Goal: Transaction & Acquisition: Purchase product/service

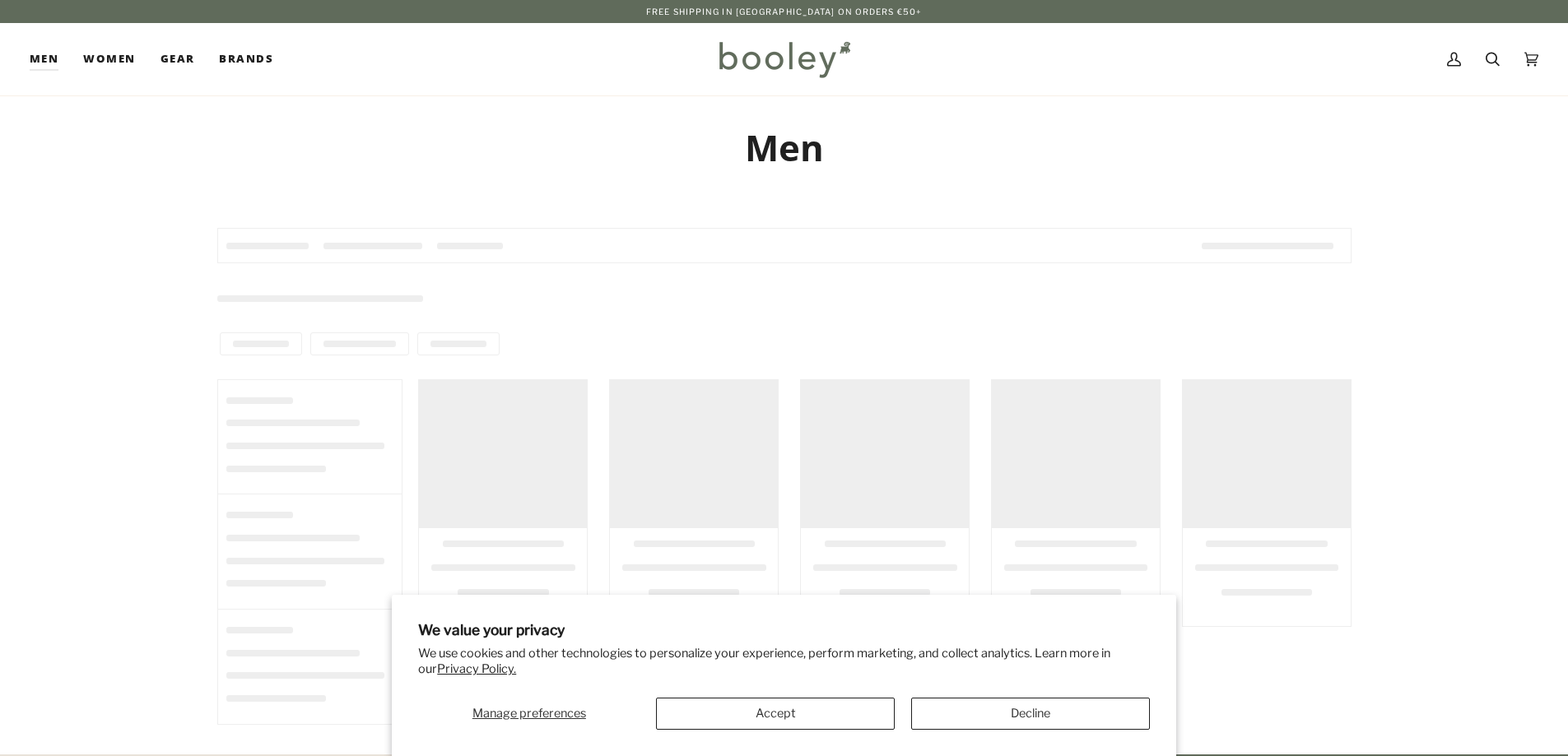
click at [1013, 714] on button "Decline" at bounding box center [1030, 714] width 239 height 32
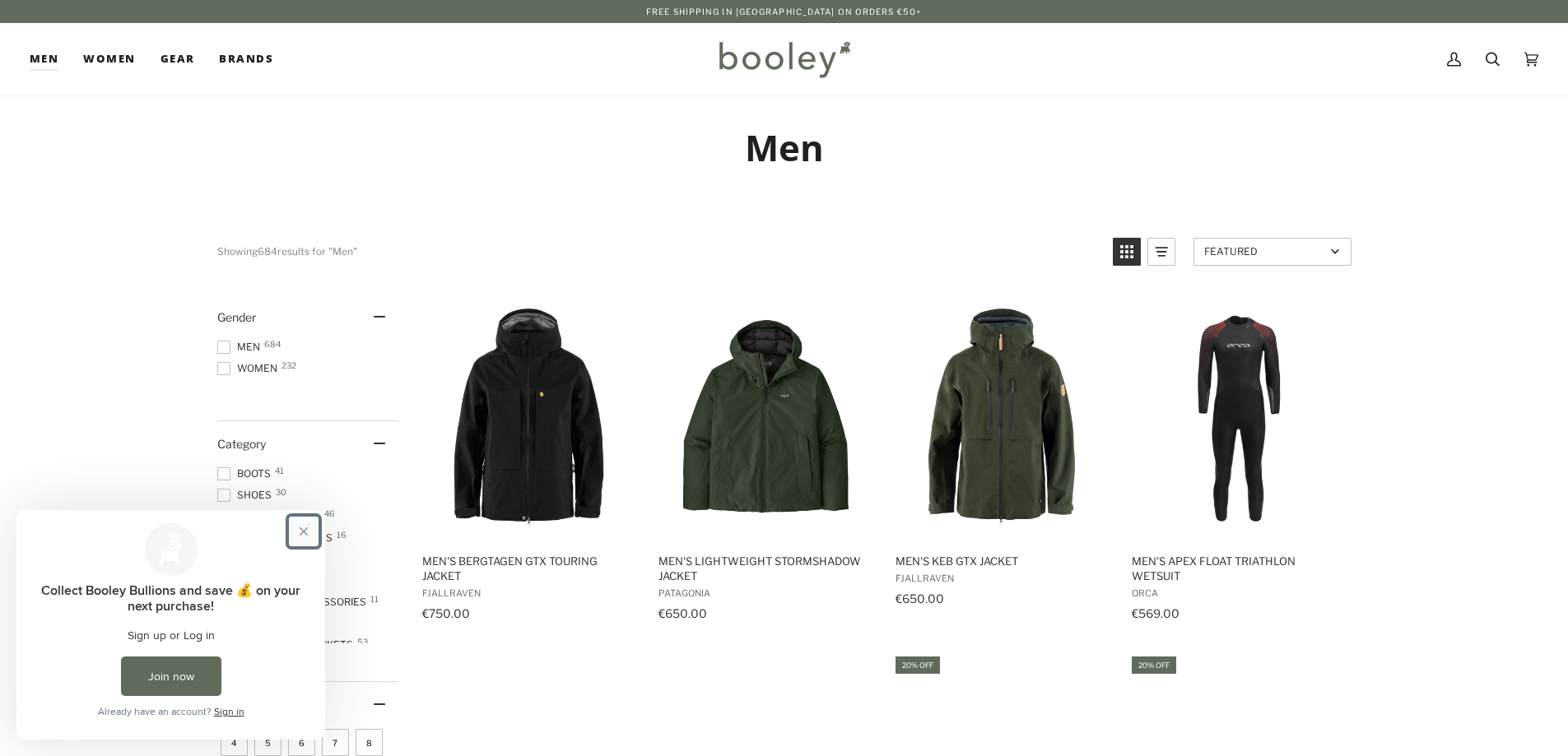
click at [302, 533] on button "Close prompt" at bounding box center [303, 532] width 29 height 29
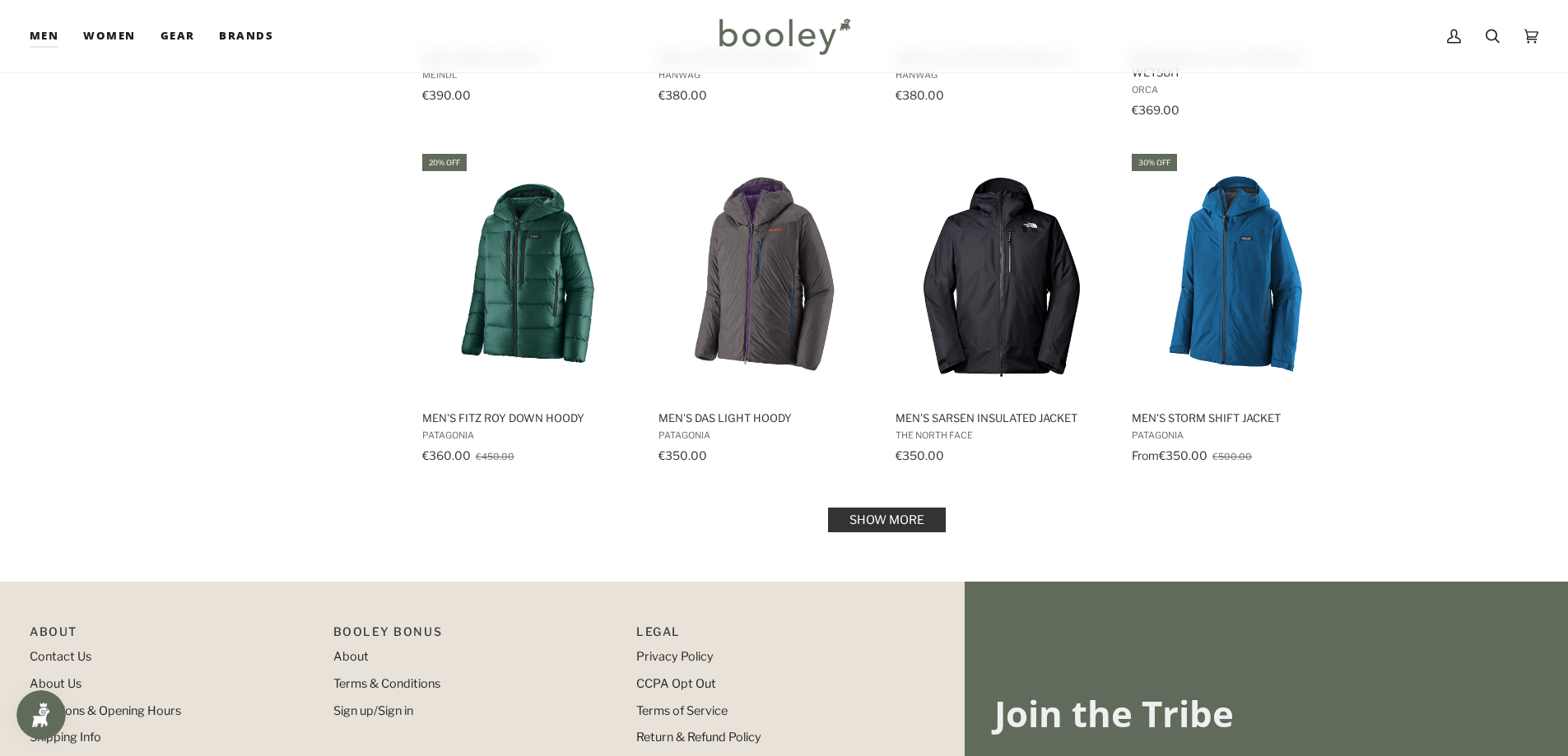
scroll to position [1564, 0]
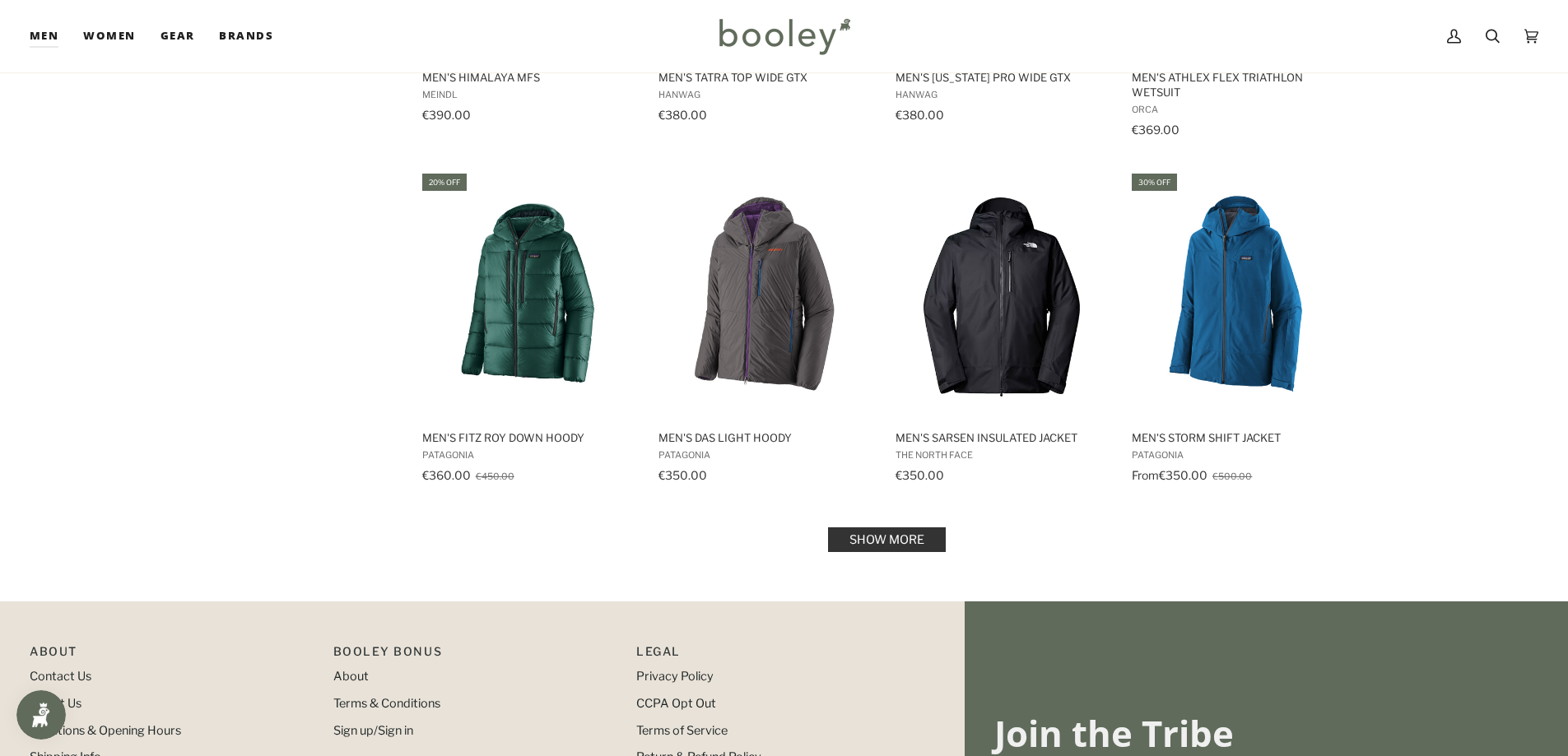
click at [882, 539] on link "Show more" at bounding box center [887, 540] width 118 height 25
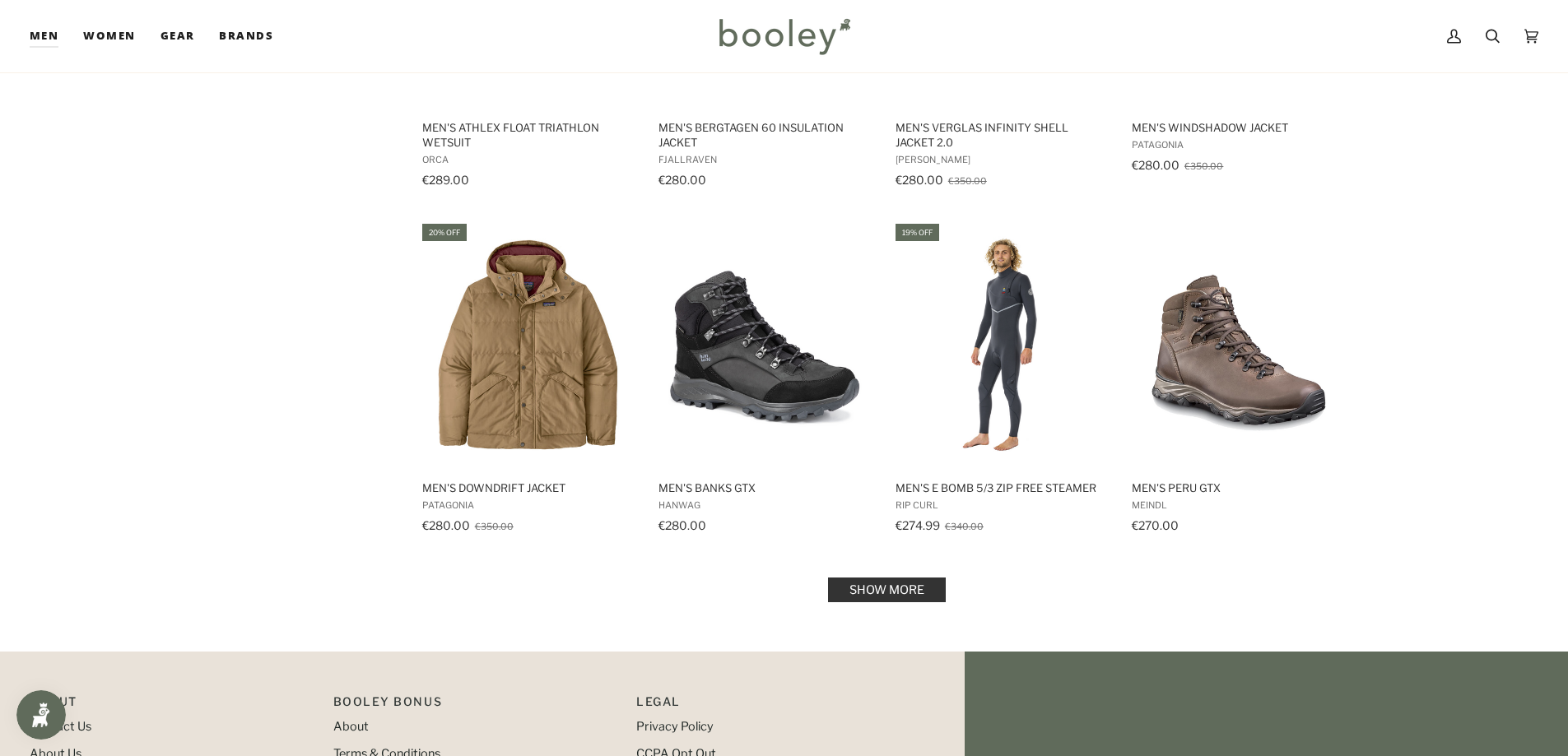
scroll to position [3292, 0]
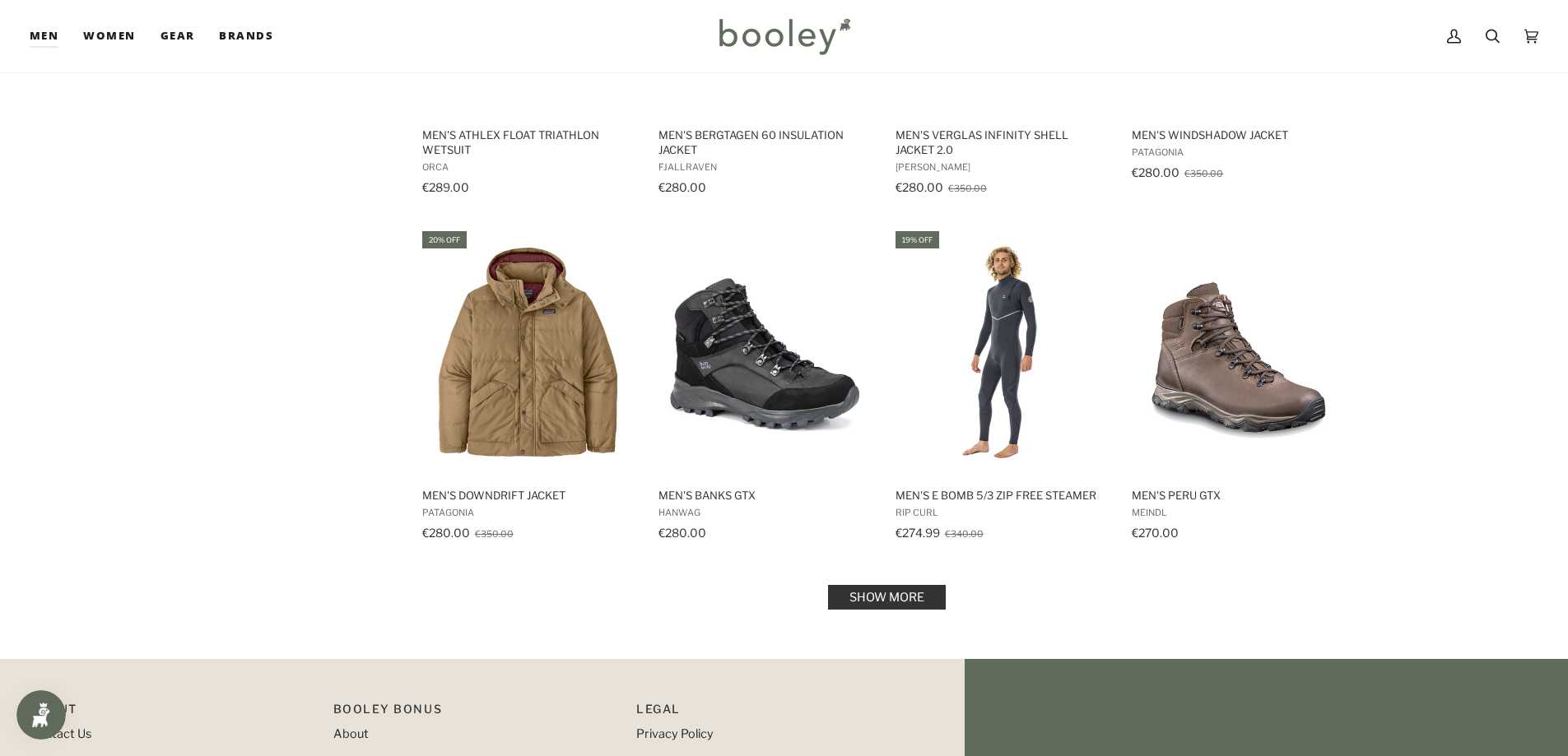
click at [895, 594] on link "Show more" at bounding box center [887, 597] width 118 height 25
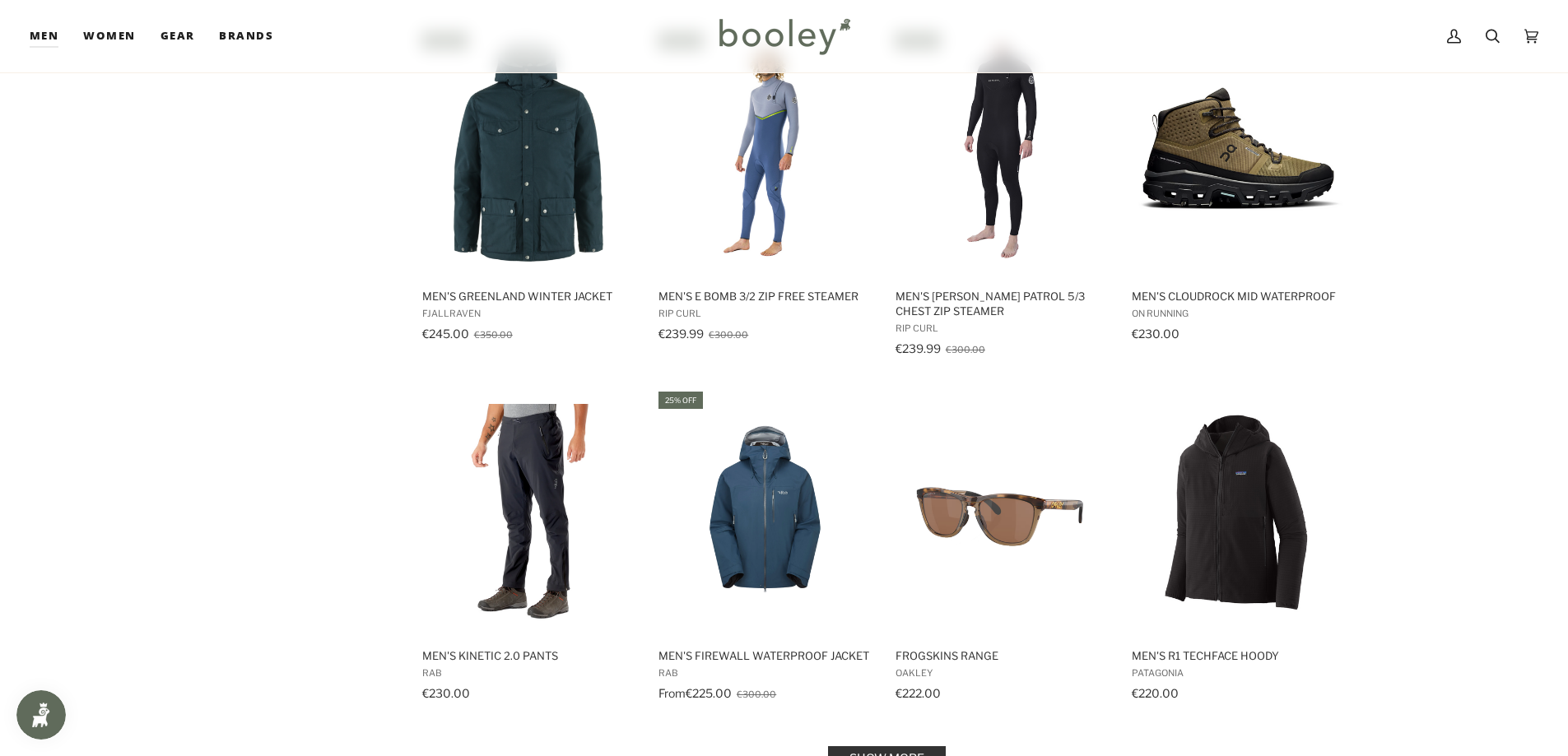
scroll to position [5185, 0]
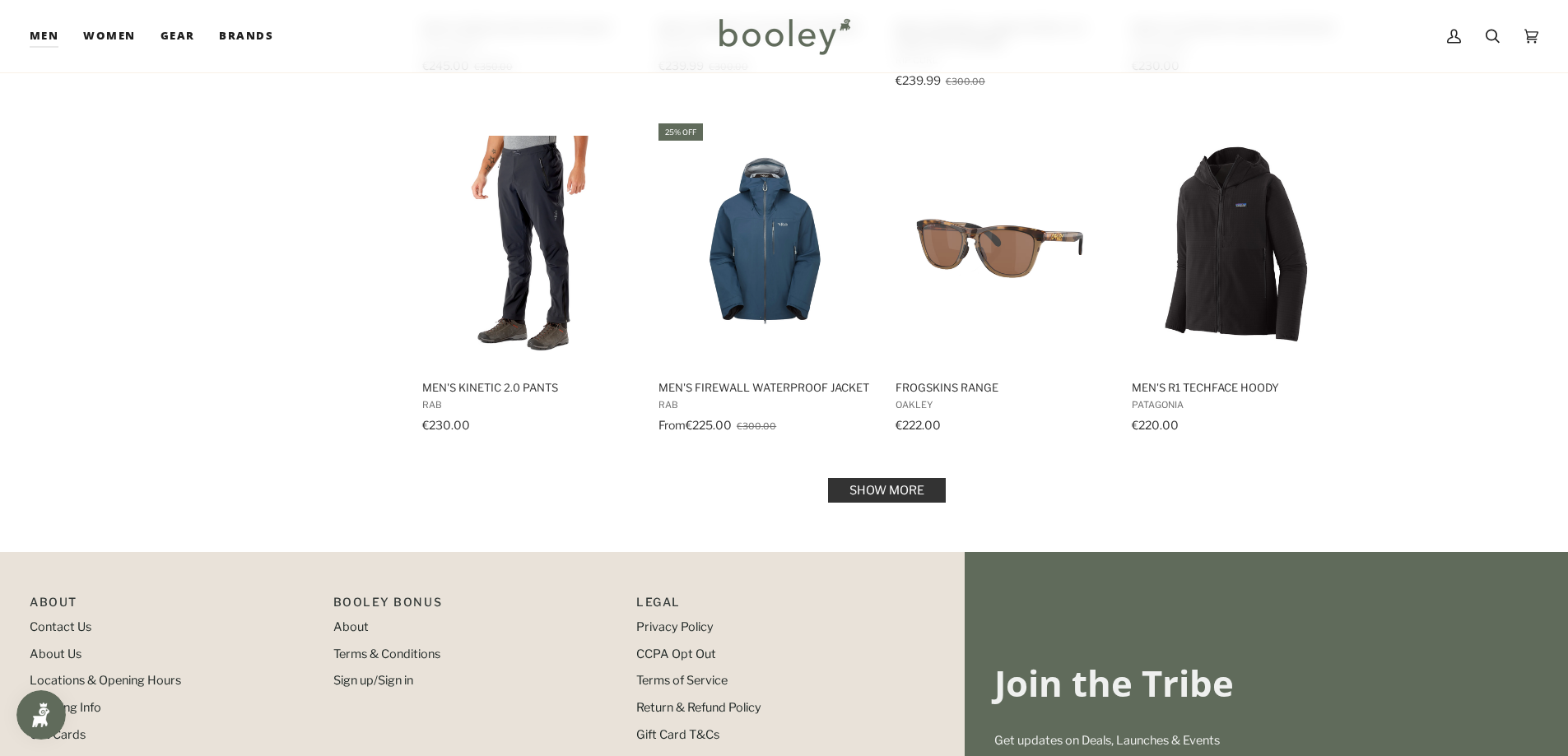
click at [910, 492] on link "Show more" at bounding box center [887, 491] width 118 height 25
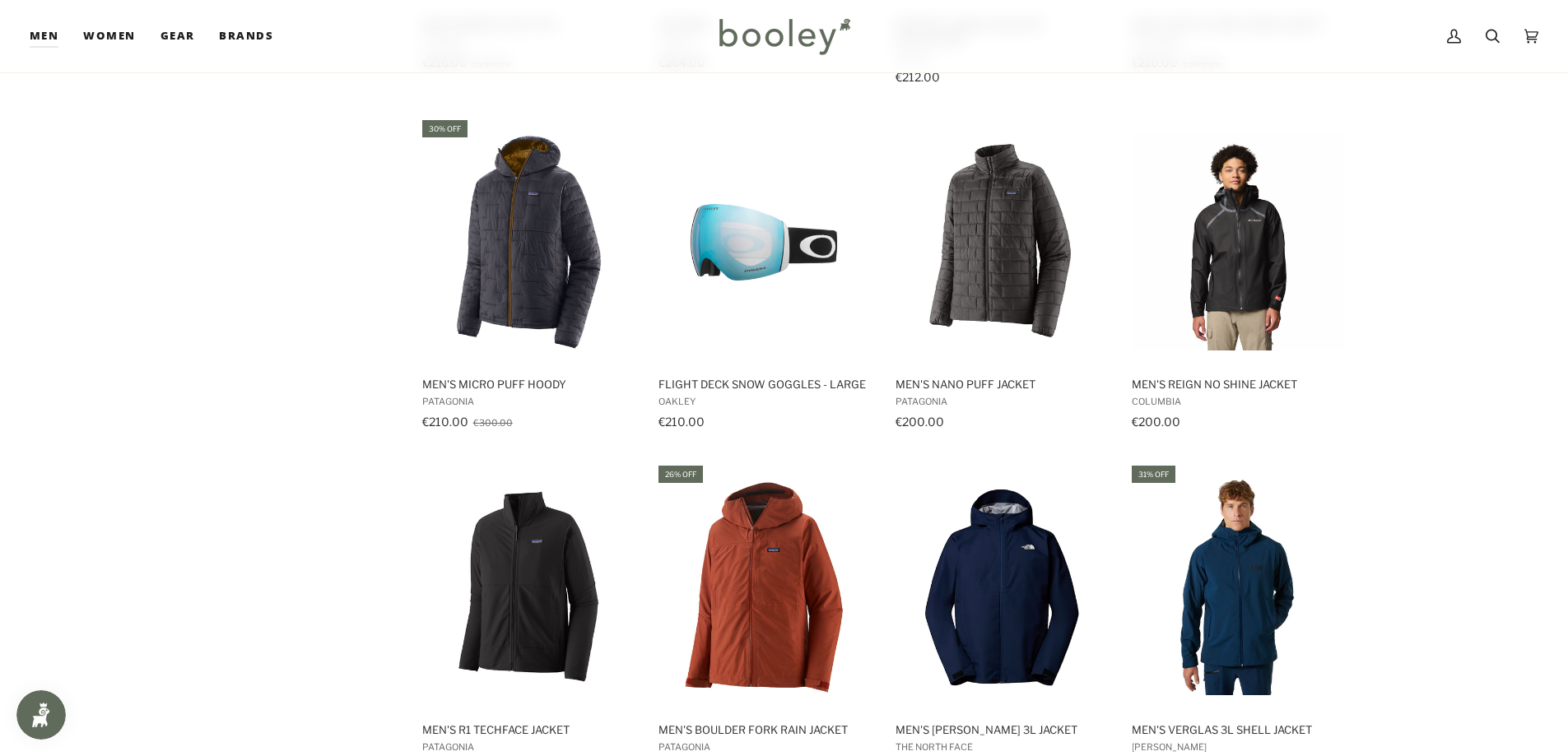
scroll to position [6914, 0]
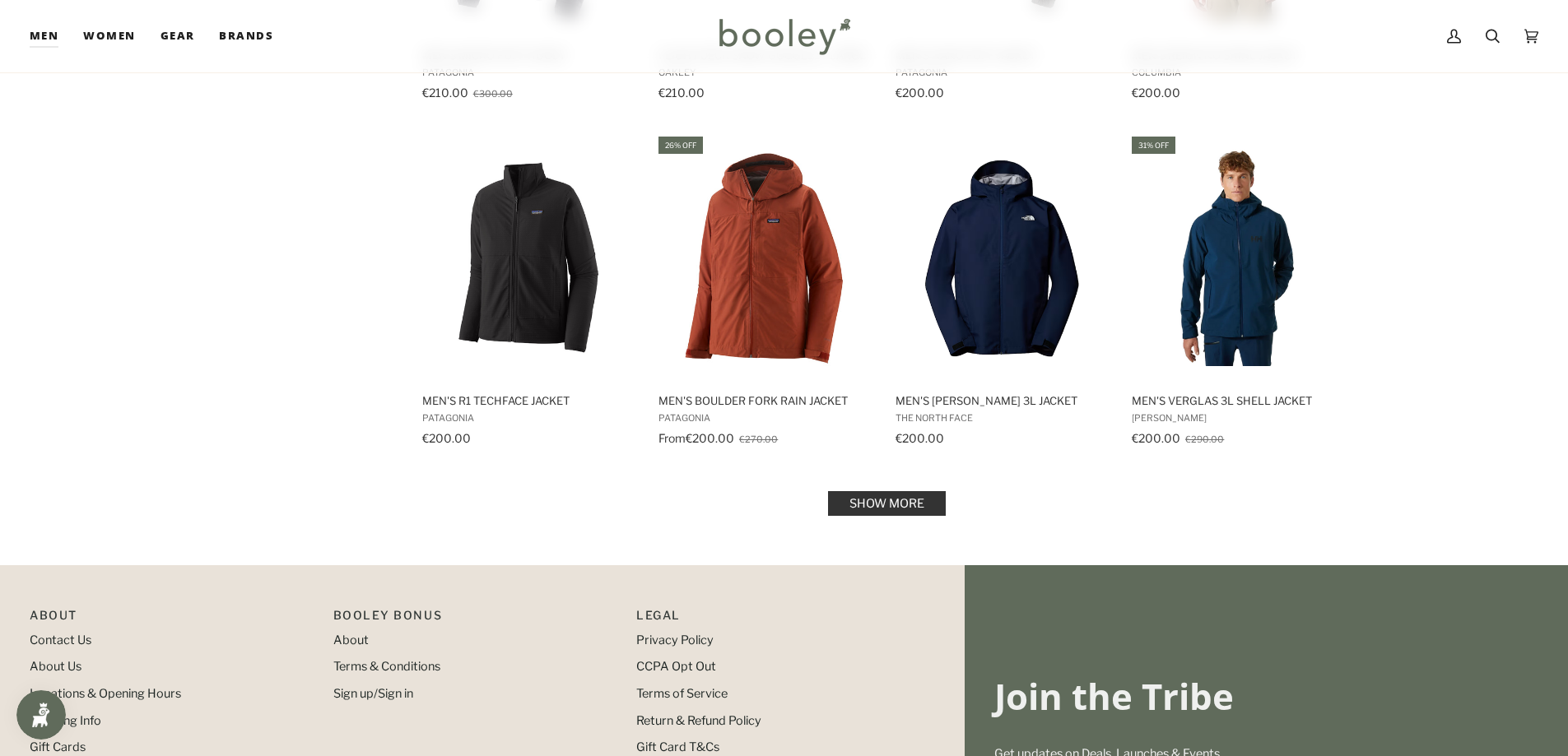
click at [921, 503] on link "Show more" at bounding box center [887, 504] width 118 height 25
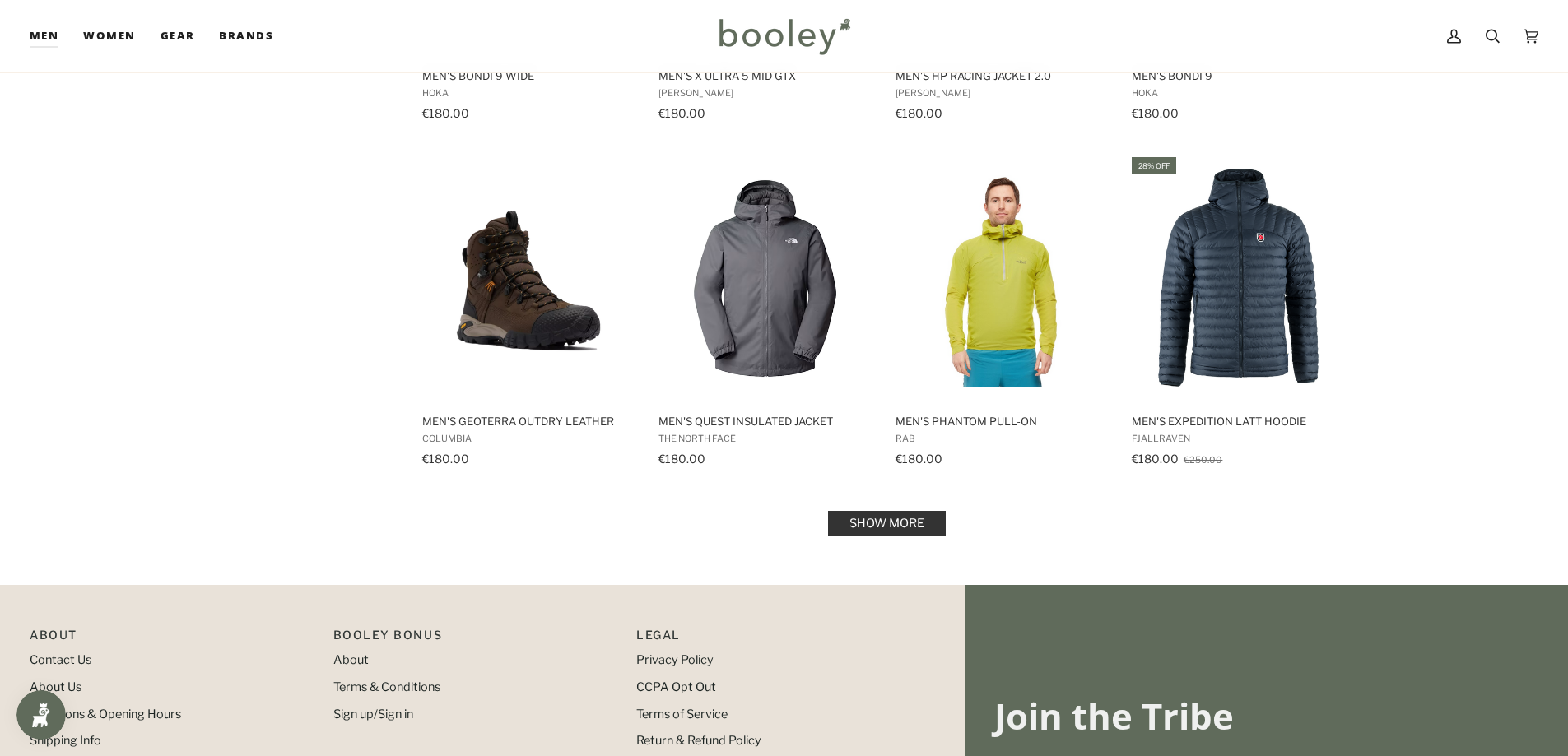
scroll to position [8643, 0]
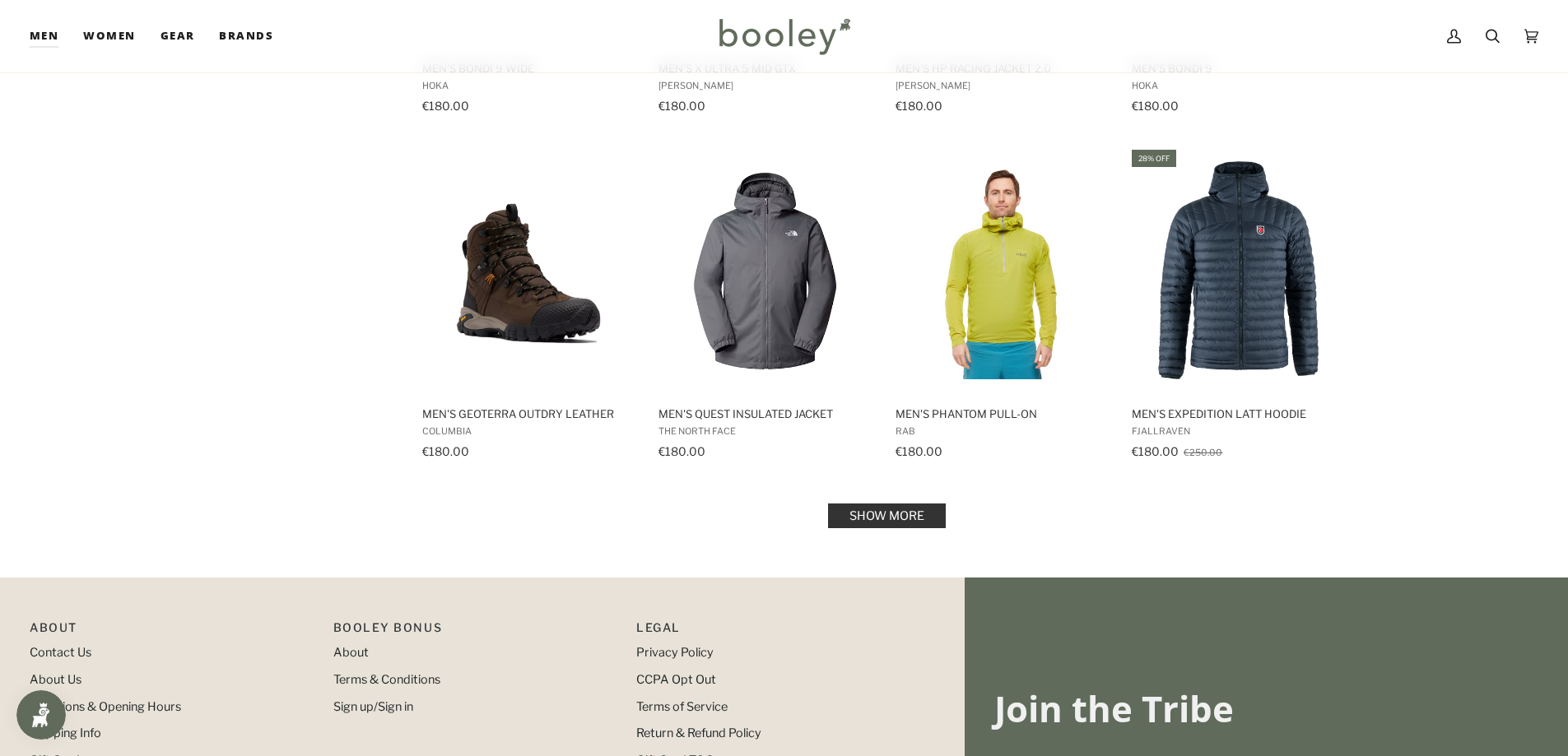
click at [912, 511] on link "Show more" at bounding box center [887, 516] width 118 height 25
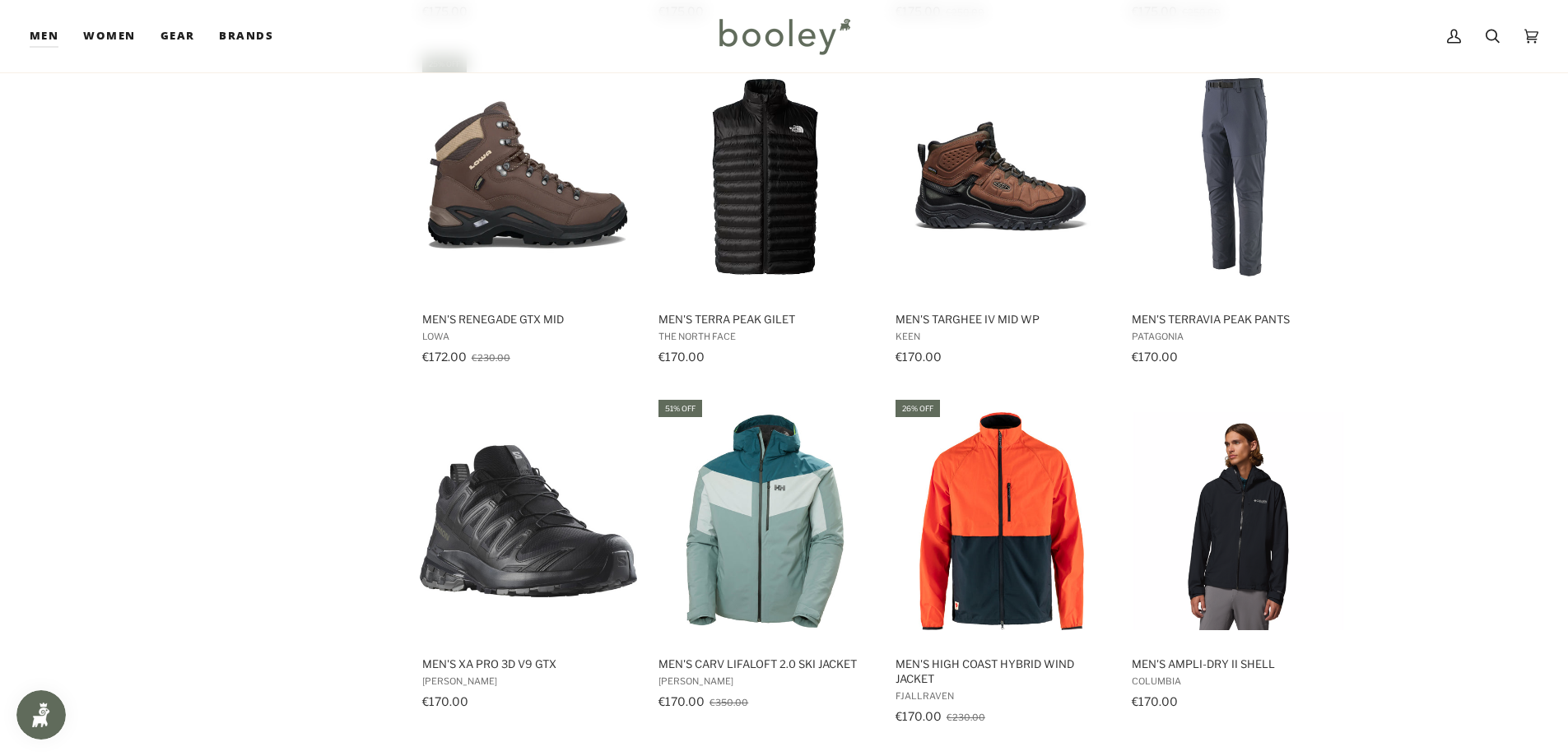
scroll to position [10372, 0]
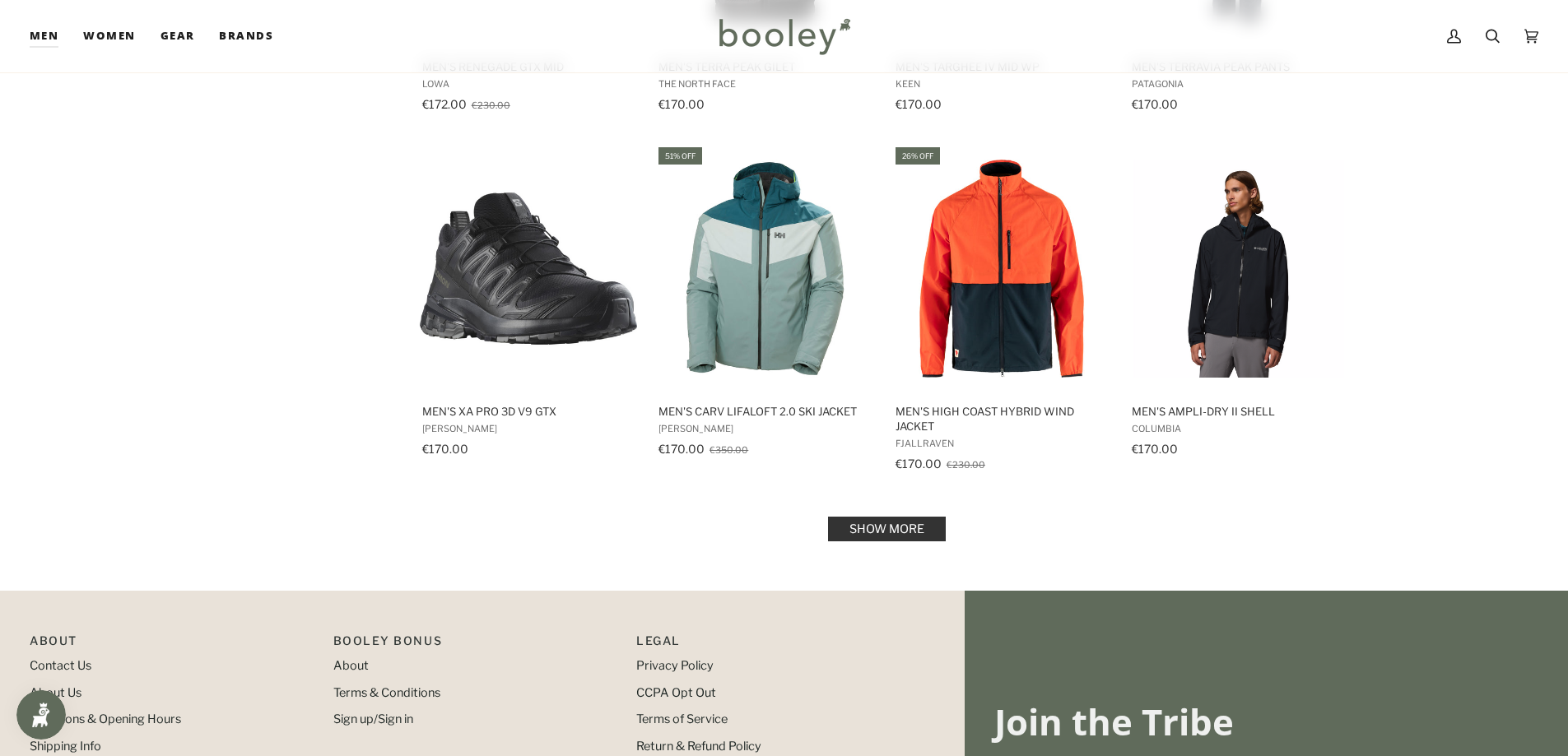
click at [877, 519] on link "Show more" at bounding box center [887, 530] width 118 height 25
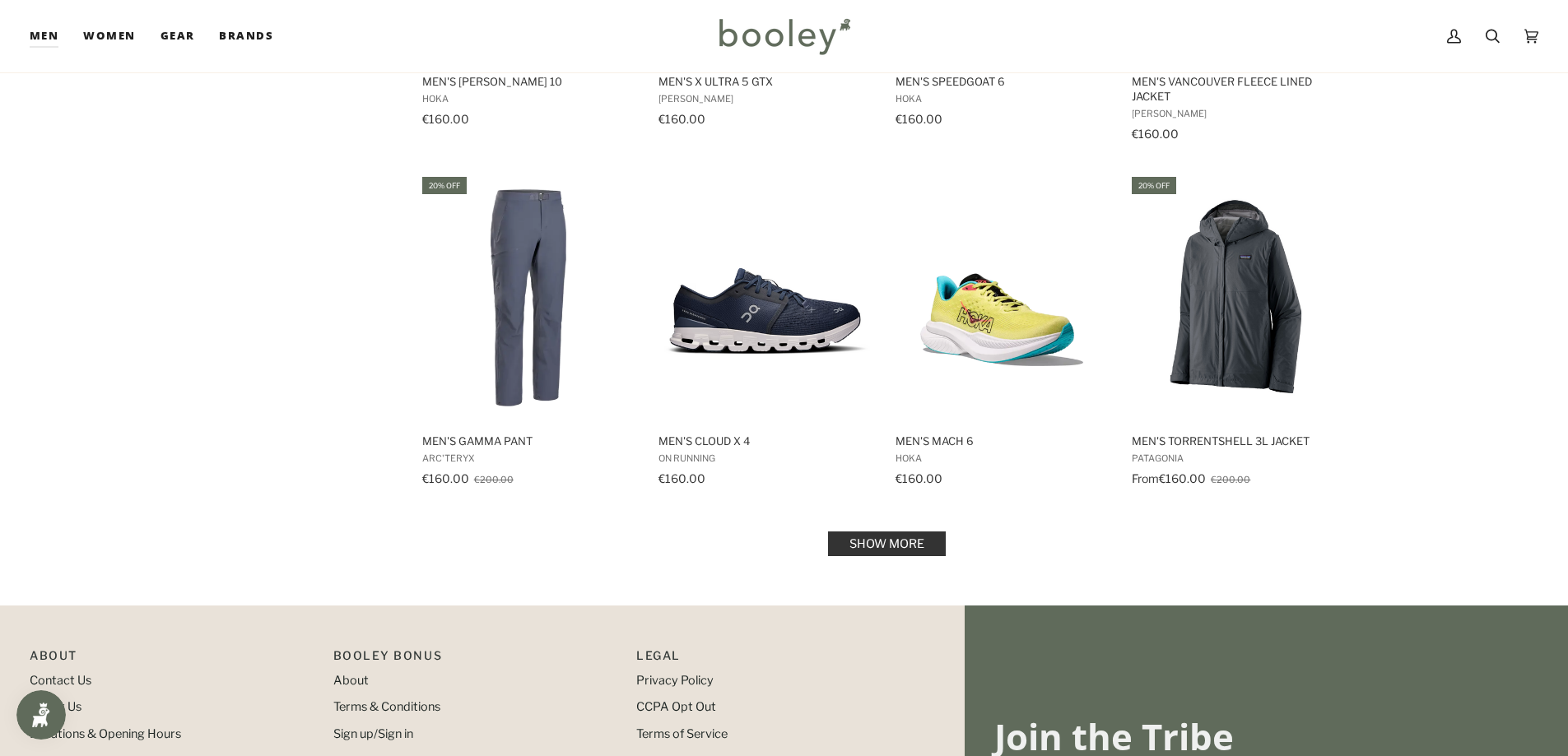
scroll to position [12100, 0]
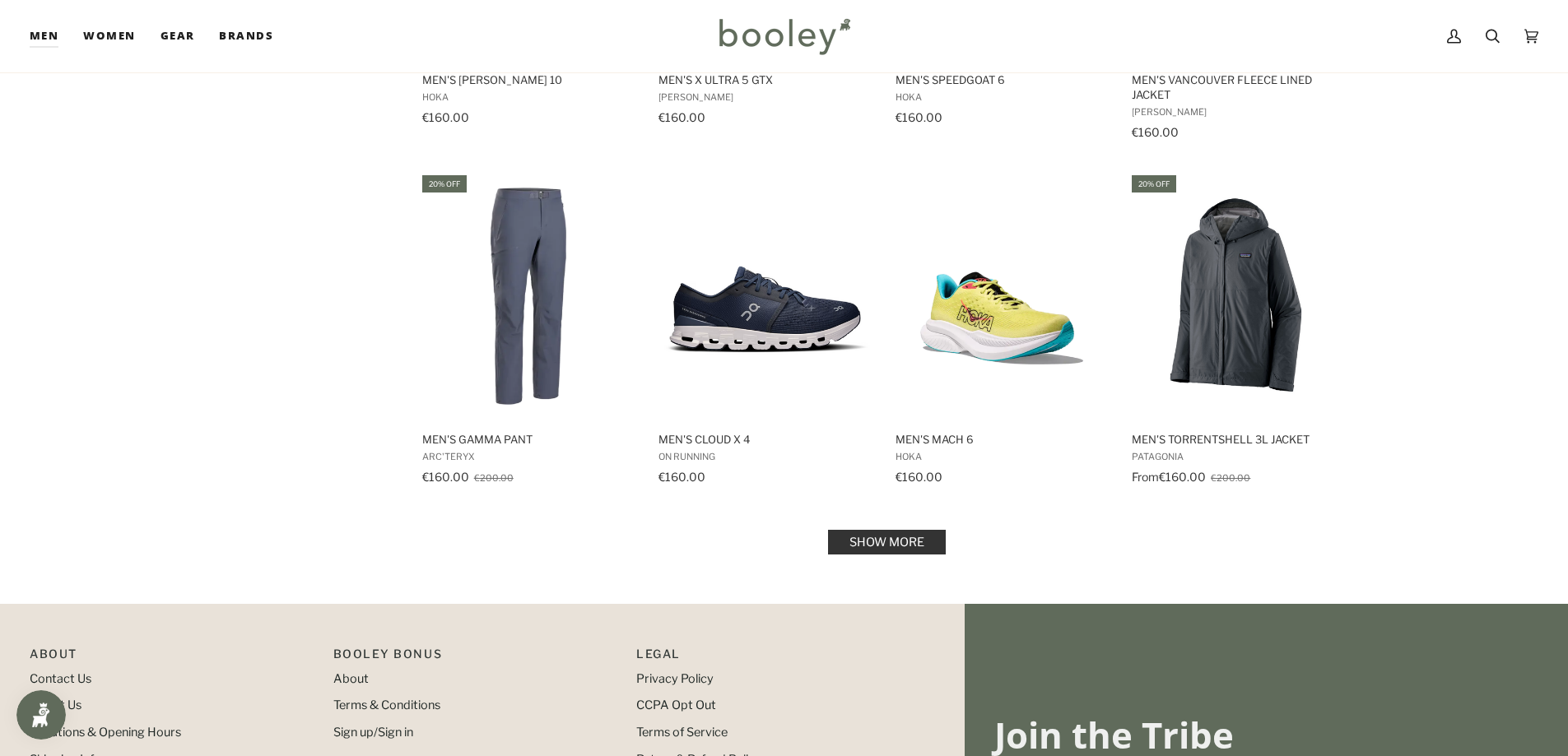
click at [878, 540] on link "Show more" at bounding box center [887, 542] width 118 height 25
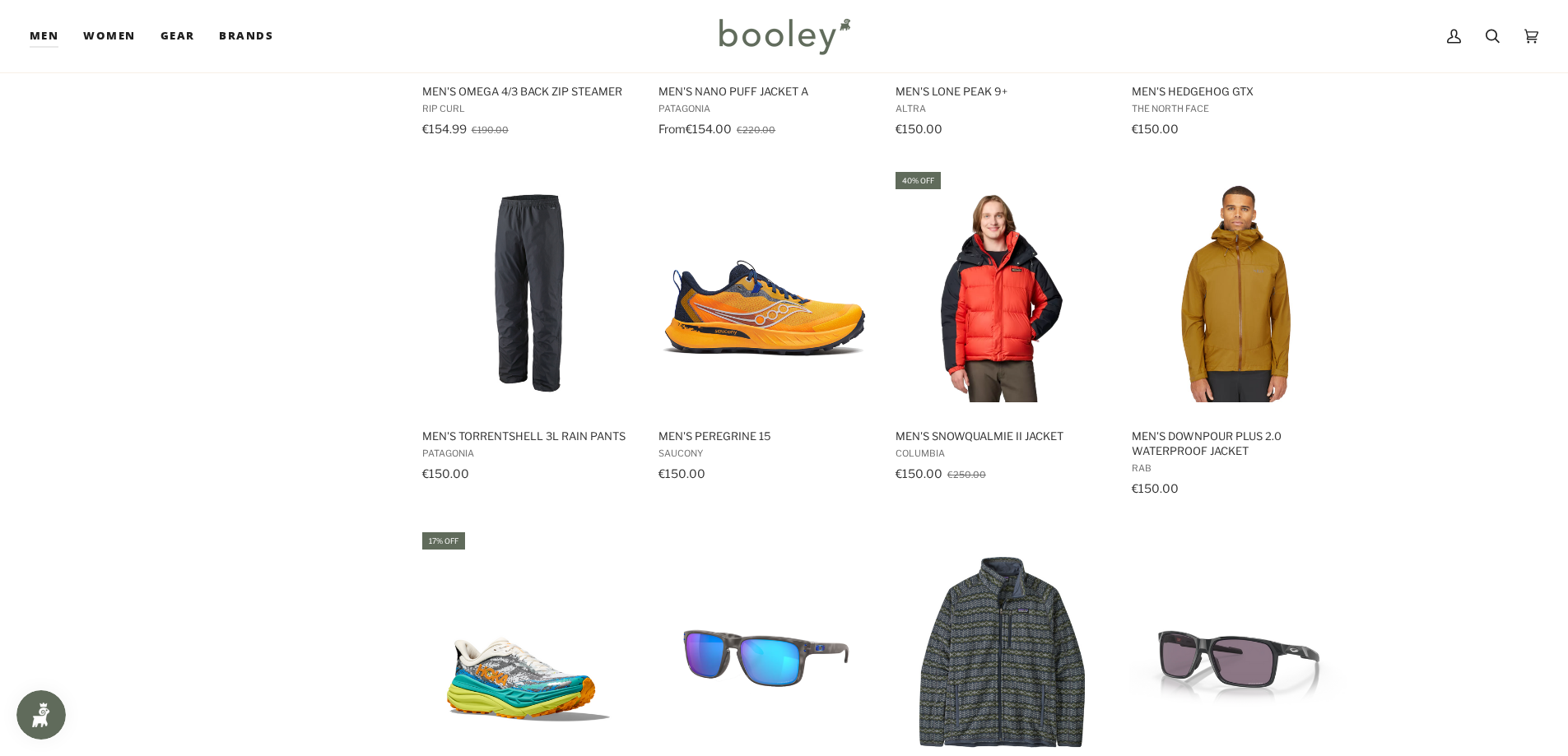
scroll to position [13335, 0]
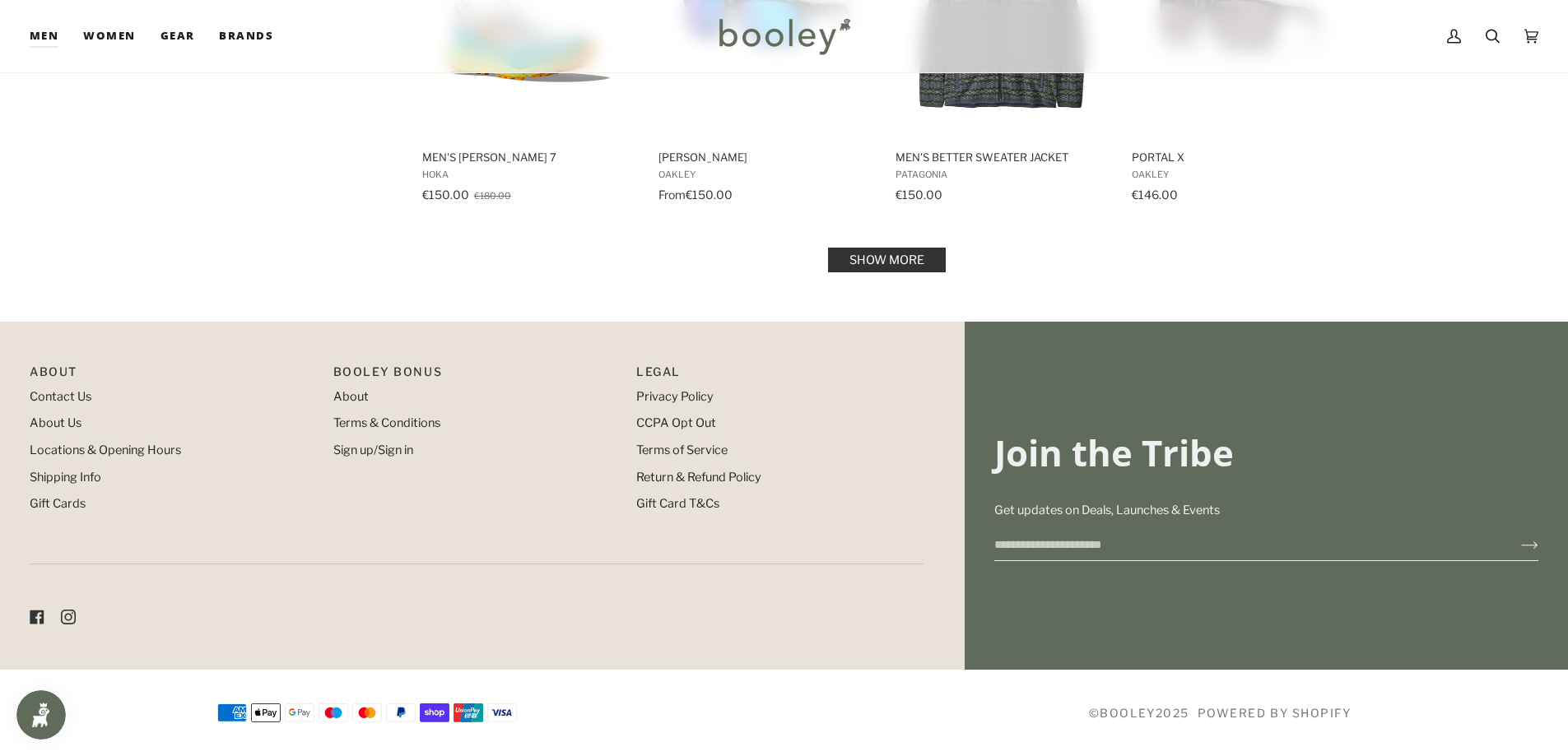
click at [853, 254] on link "Show more" at bounding box center [887, 261] width 118 height 25
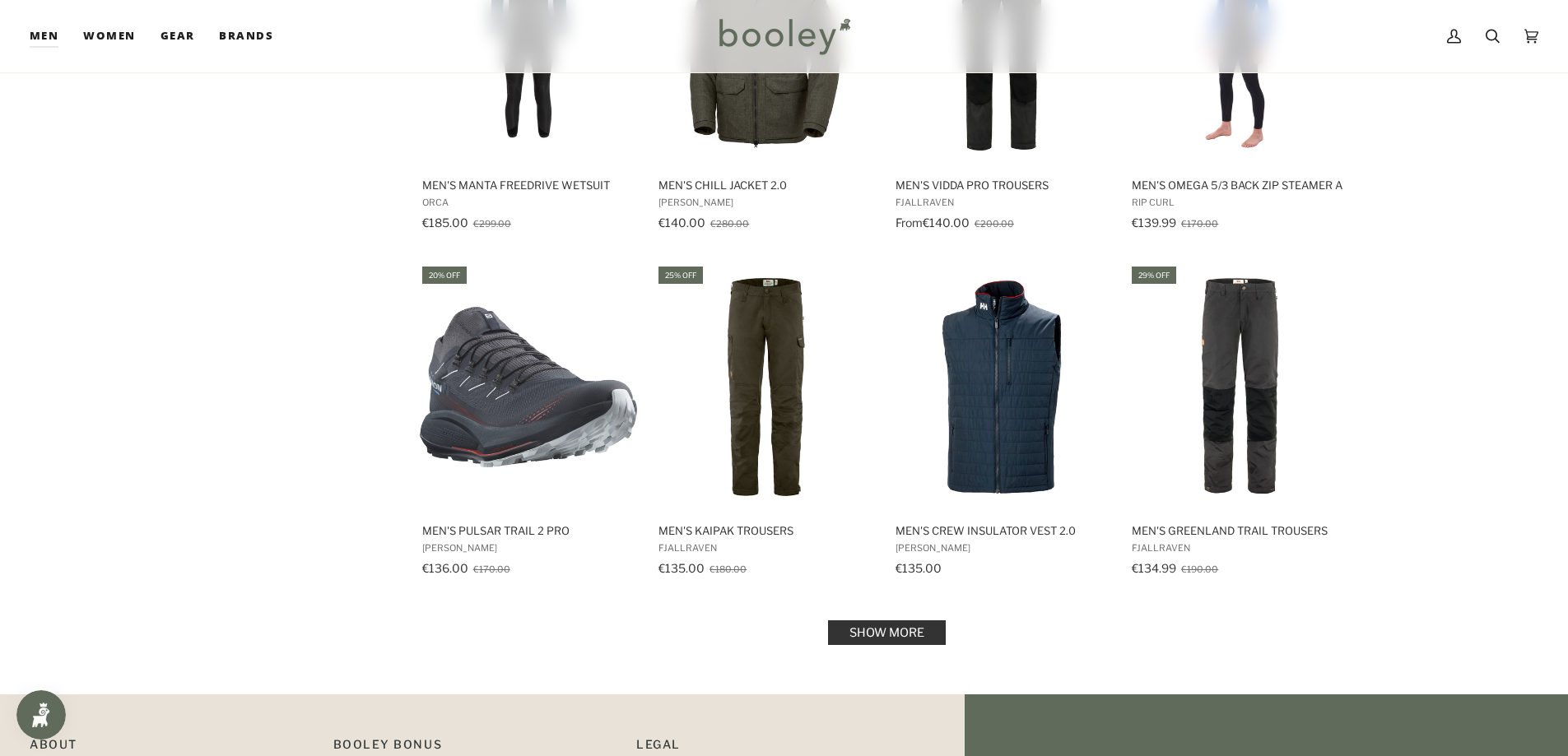
scroll to position [15836, 0]
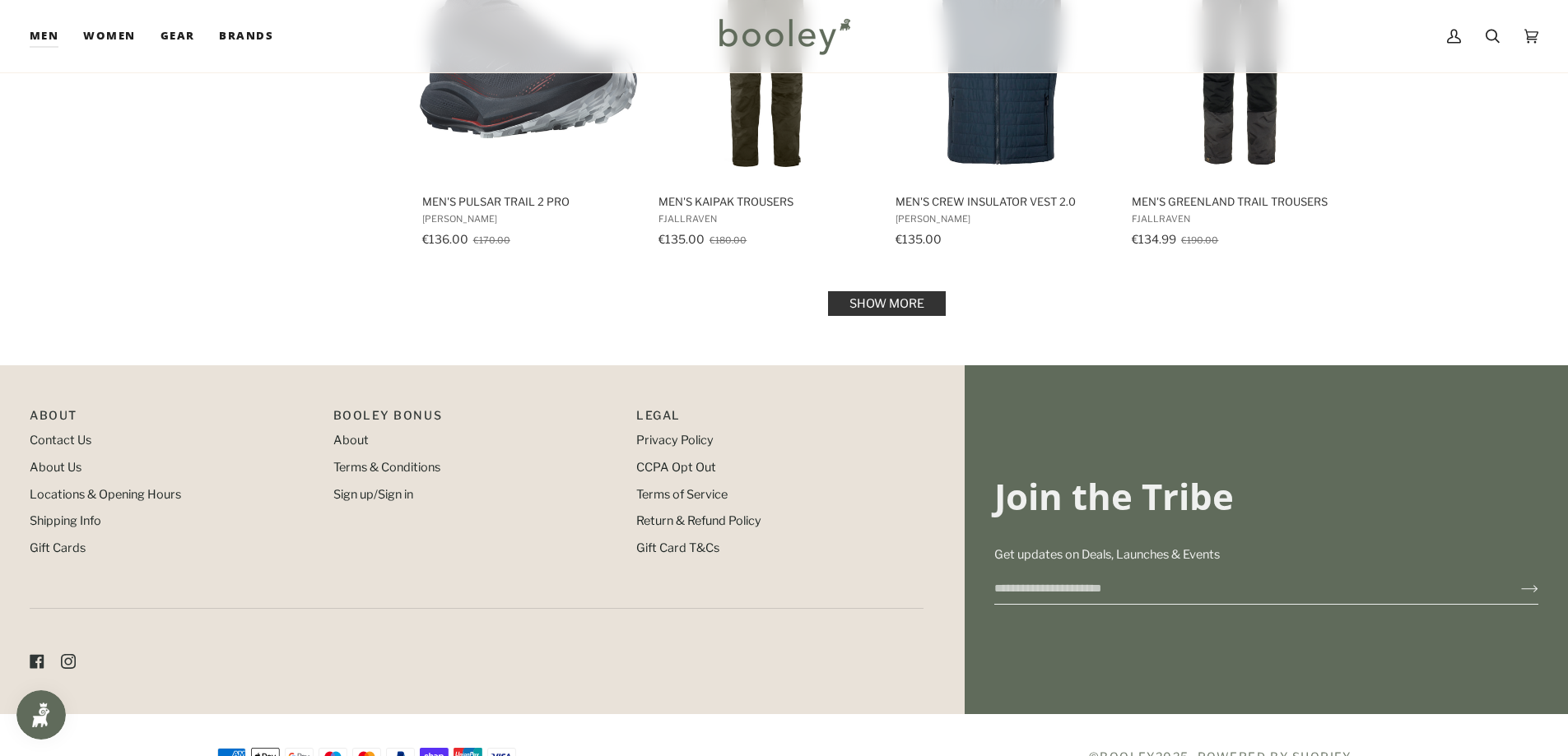
click at [879, 315] on link "Show more" at bounding box center [887, 303] width 118 height 25
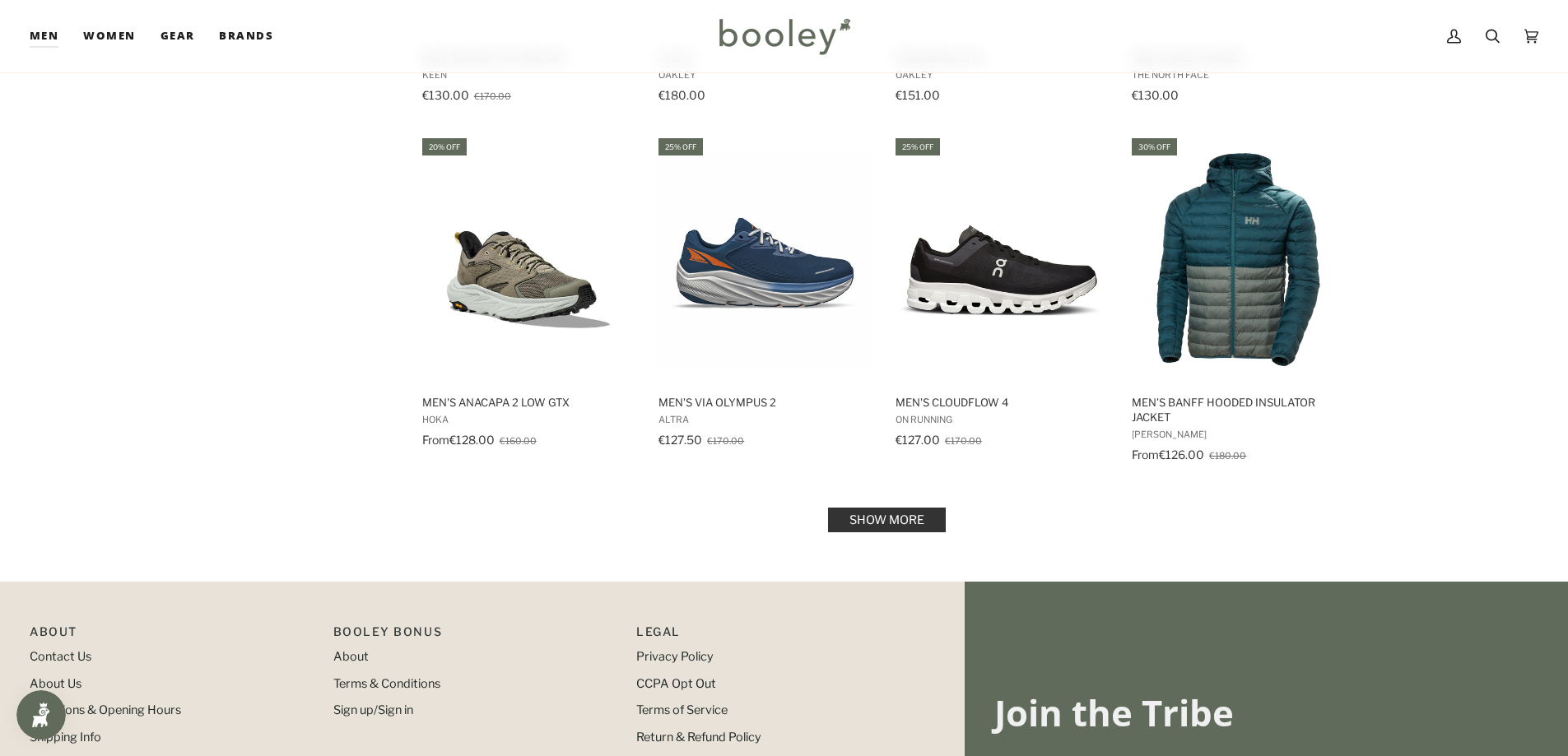
scroll to position [17482, 0]
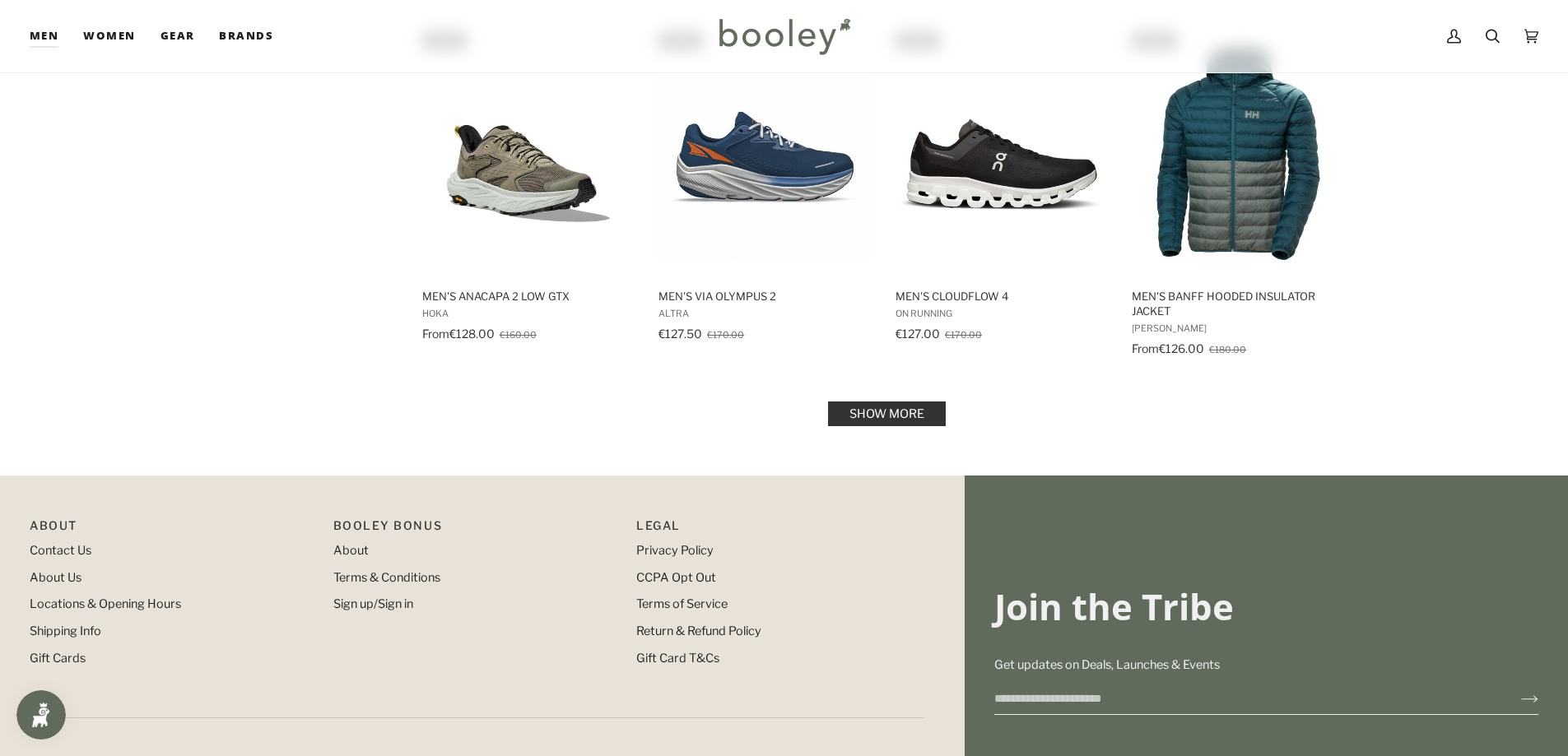
click at [898, 401] on link "Show more" at bounding box center [887, 414] width 118 height 25
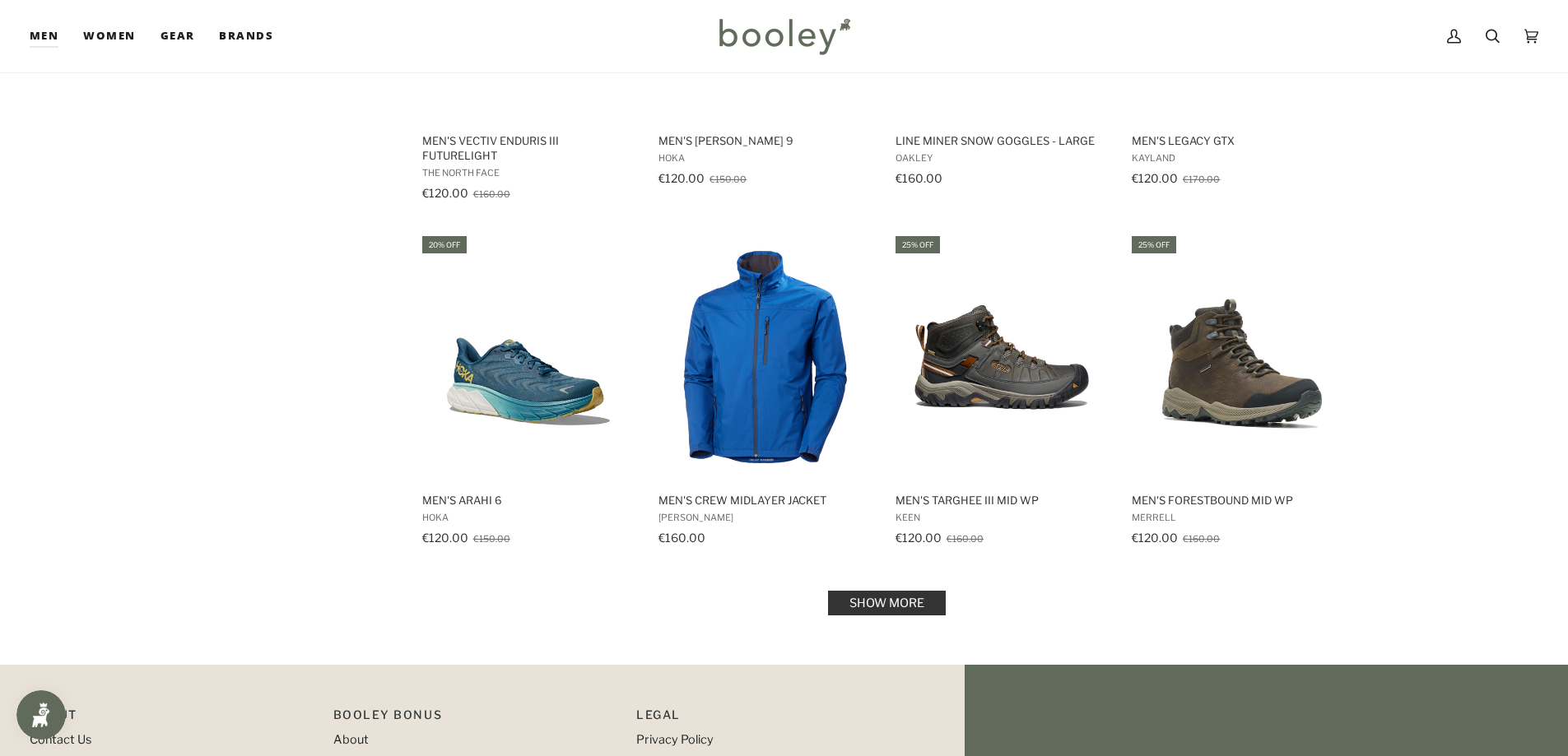
scroll to position [19079, 0]
click at [896, 591] on link "Show more" at bounding box center [887, 604] width 118 height 25
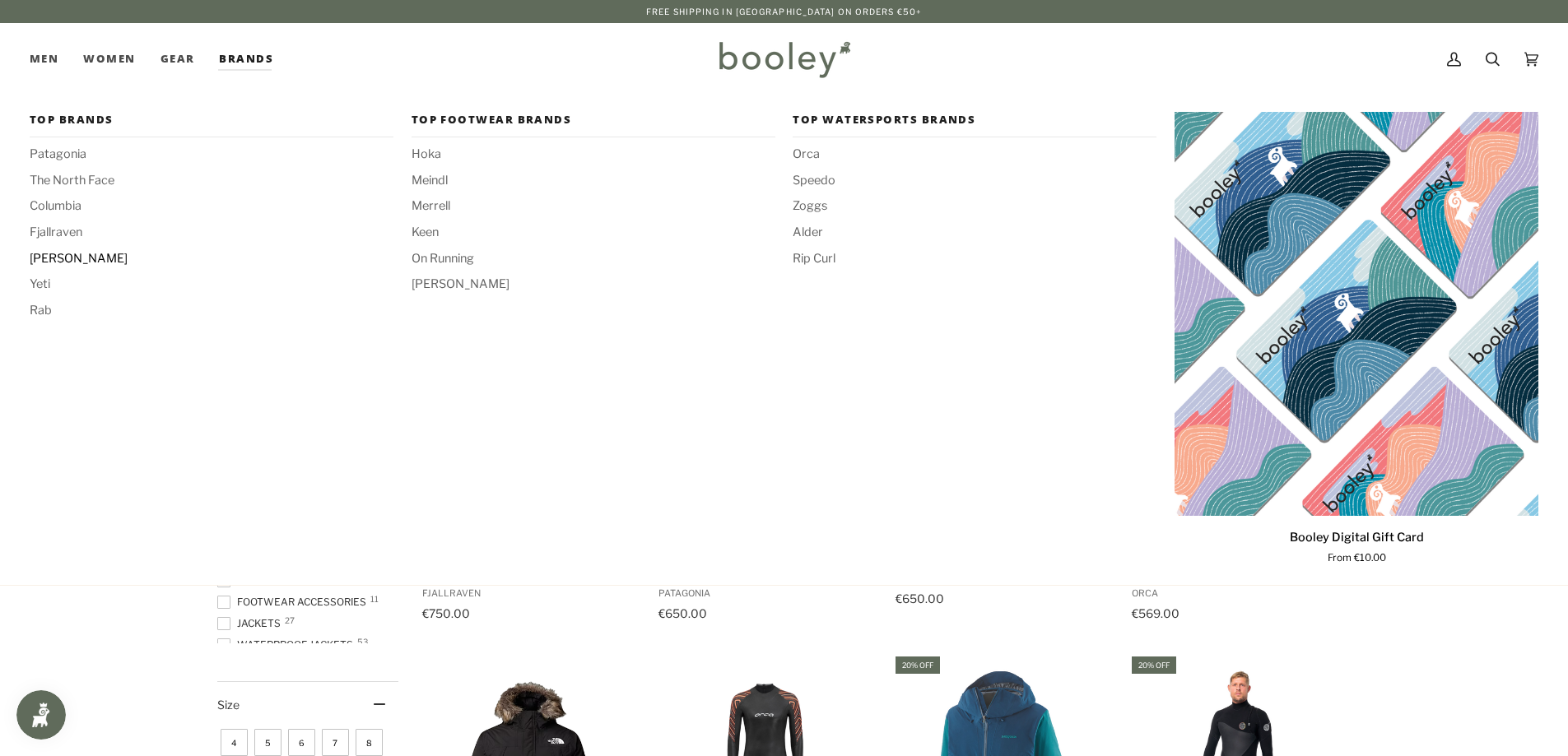
click at [64, 261] on span "[PERSON_NAME]" at bounding box center [211, 259] width 364 height 18
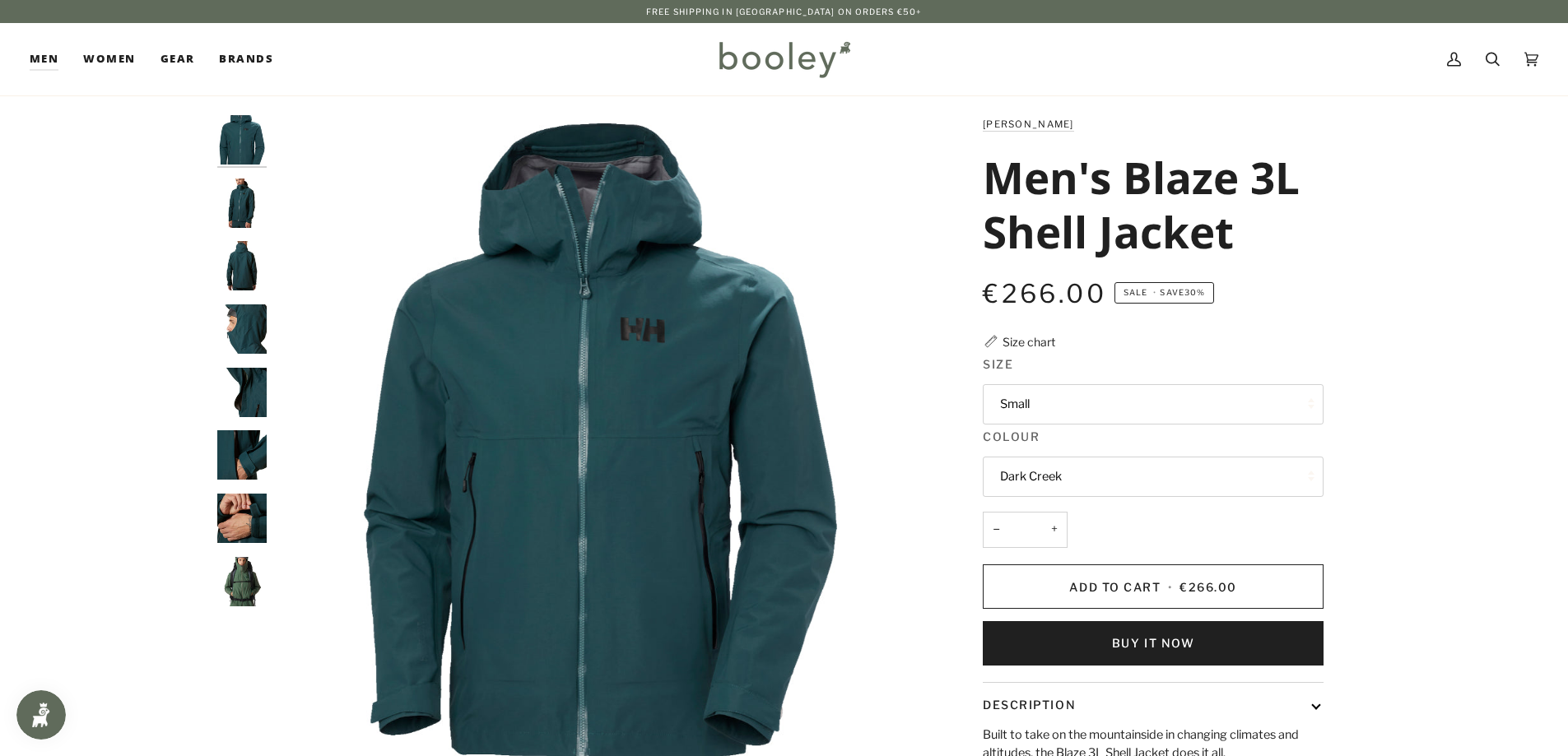
click at [248, 446] on img "Helly Hansen Men's Blaze 3L Shell Jacket Dark Creek - Booley Galway" at bounding box center [242, 456] width 49 height 49
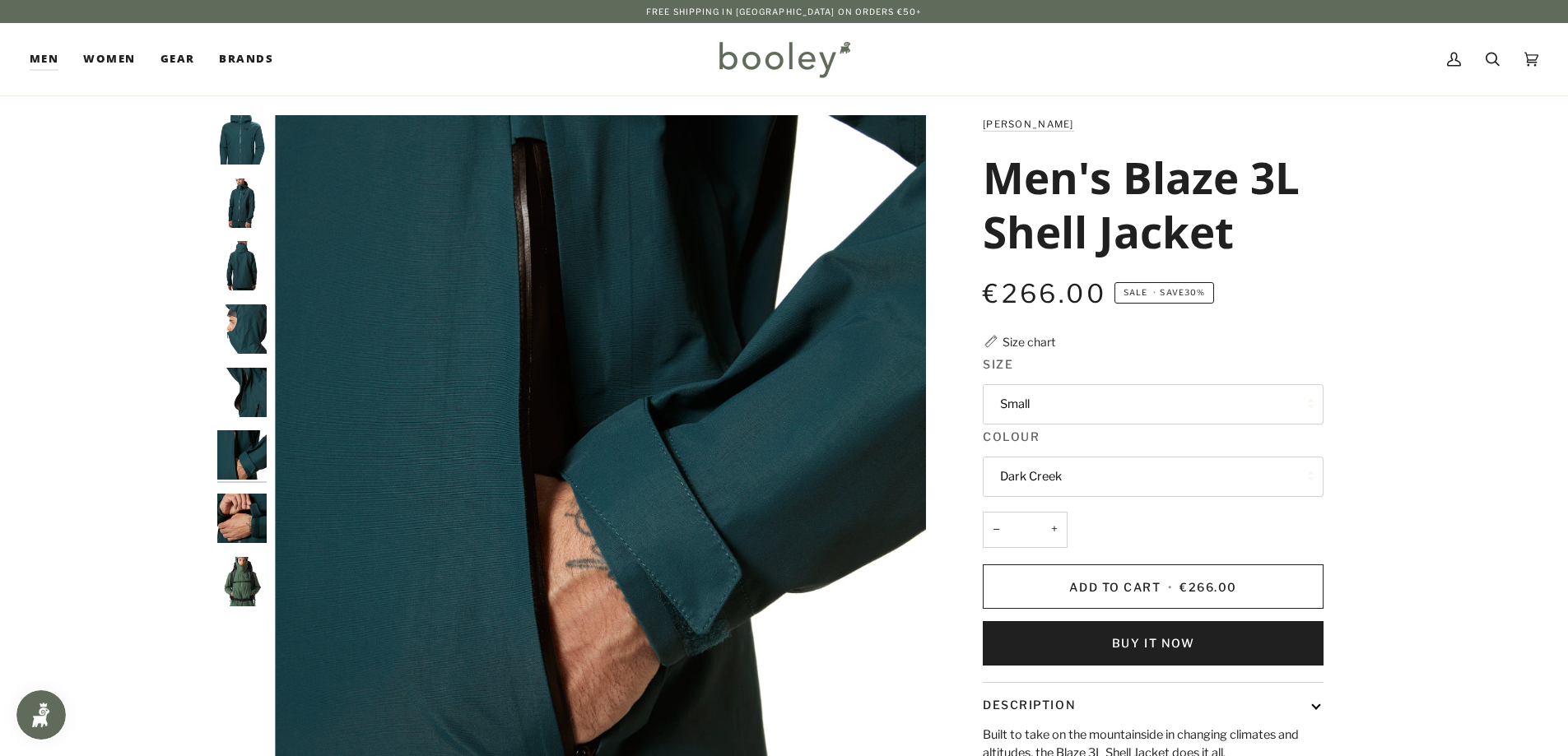
click at [254, 526] on img "Helly Hansen Men's Blaze 3L Shell Jacket Dark Creek - Booley Galway" at bounding box center [242, 518] width 49 height 49
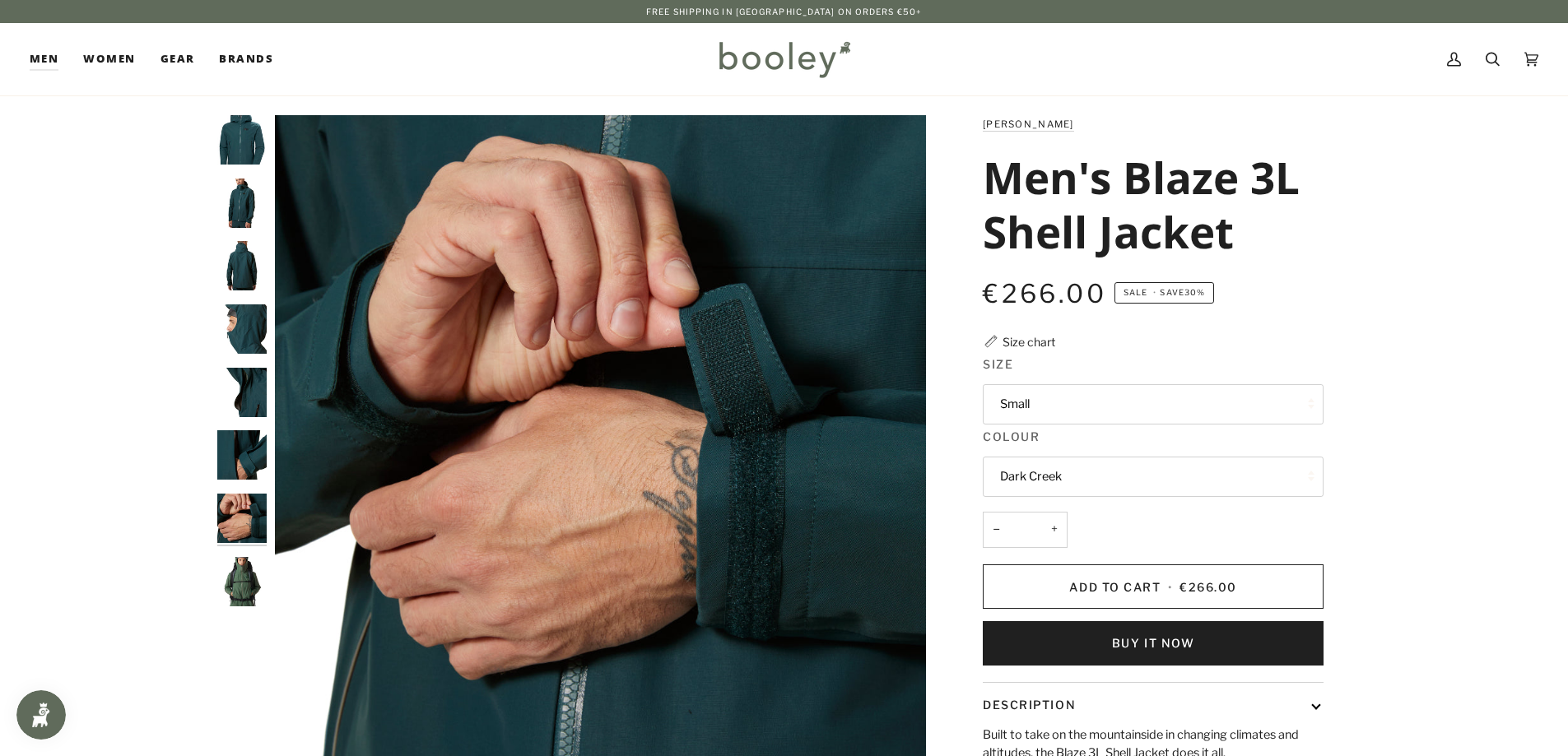
click at [246, 572] on img "Helly Hansen Men's Blaze 3L Shell Jacket - Booley Galway" at bounding box center [242, 582] width 49 height 49
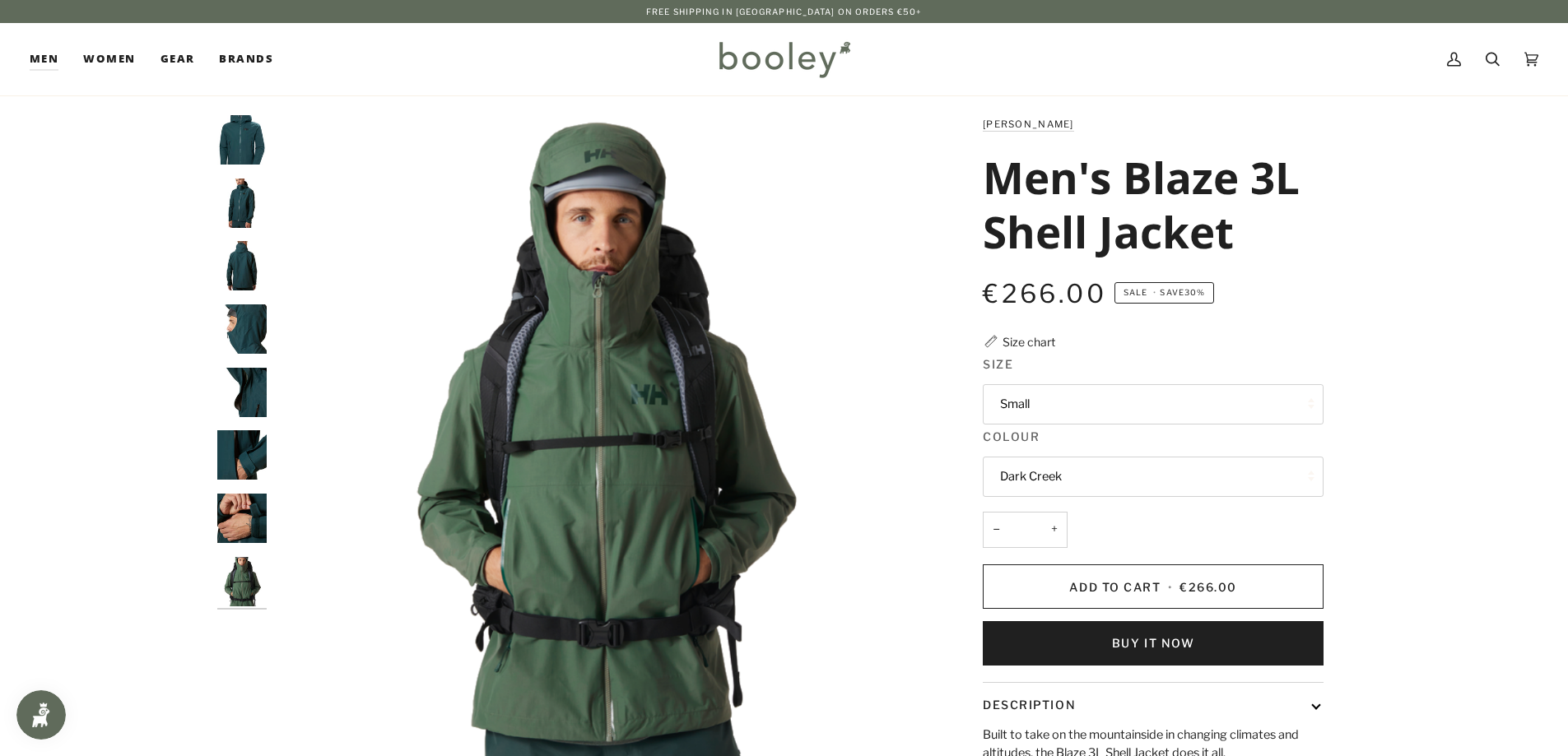
click at [250, 253] on img "Helly Hansen Men's Blaze 3L Shell Jacket Dark Creek - Booley Galway" at bounding box center [242, 266] width 49 height 49
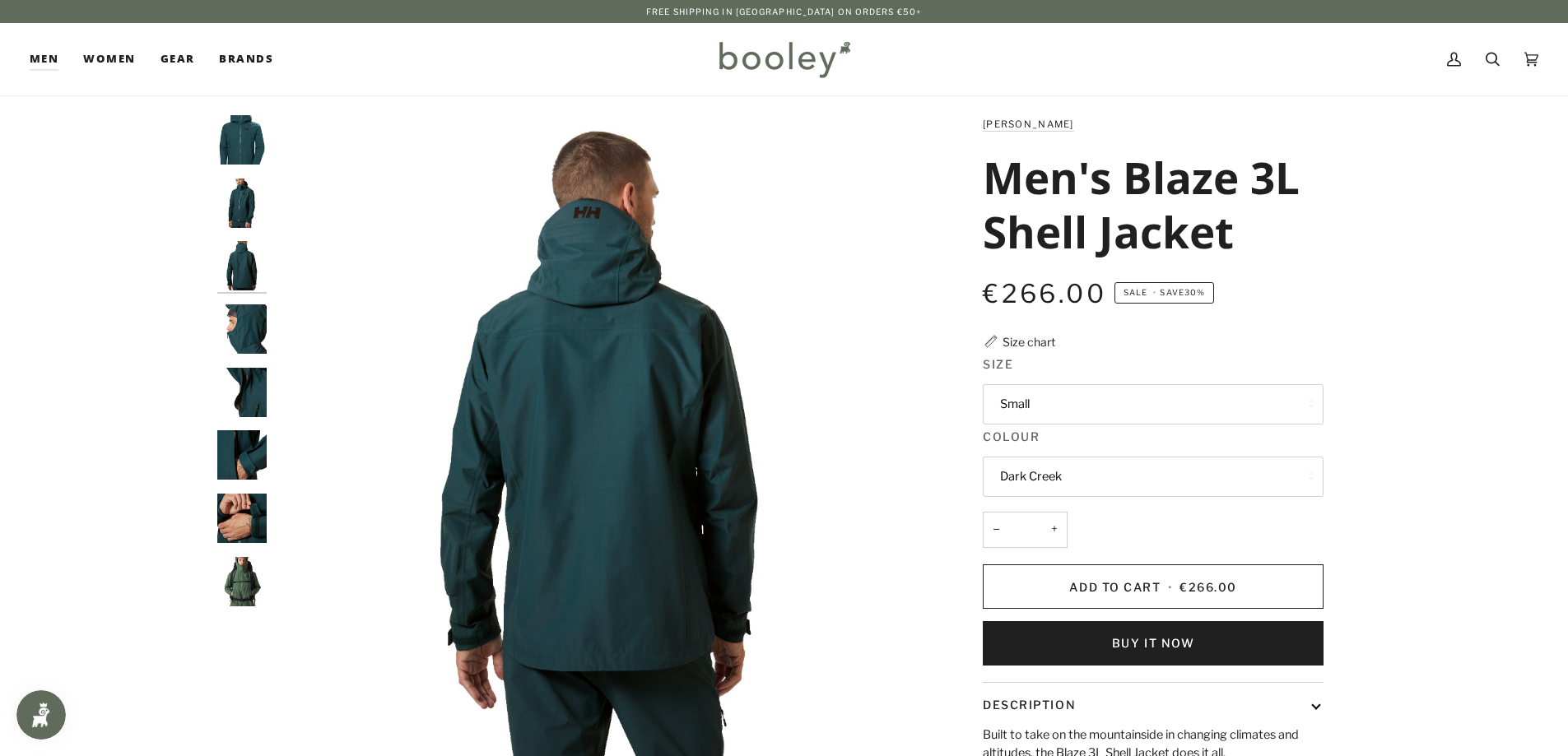
click at [246, 203] on img "Helly Hansen Men's Blaze 3L Shell Jacket Dark Creek - Booley Galway" at bounding box center [242, 204] width 49 height 49
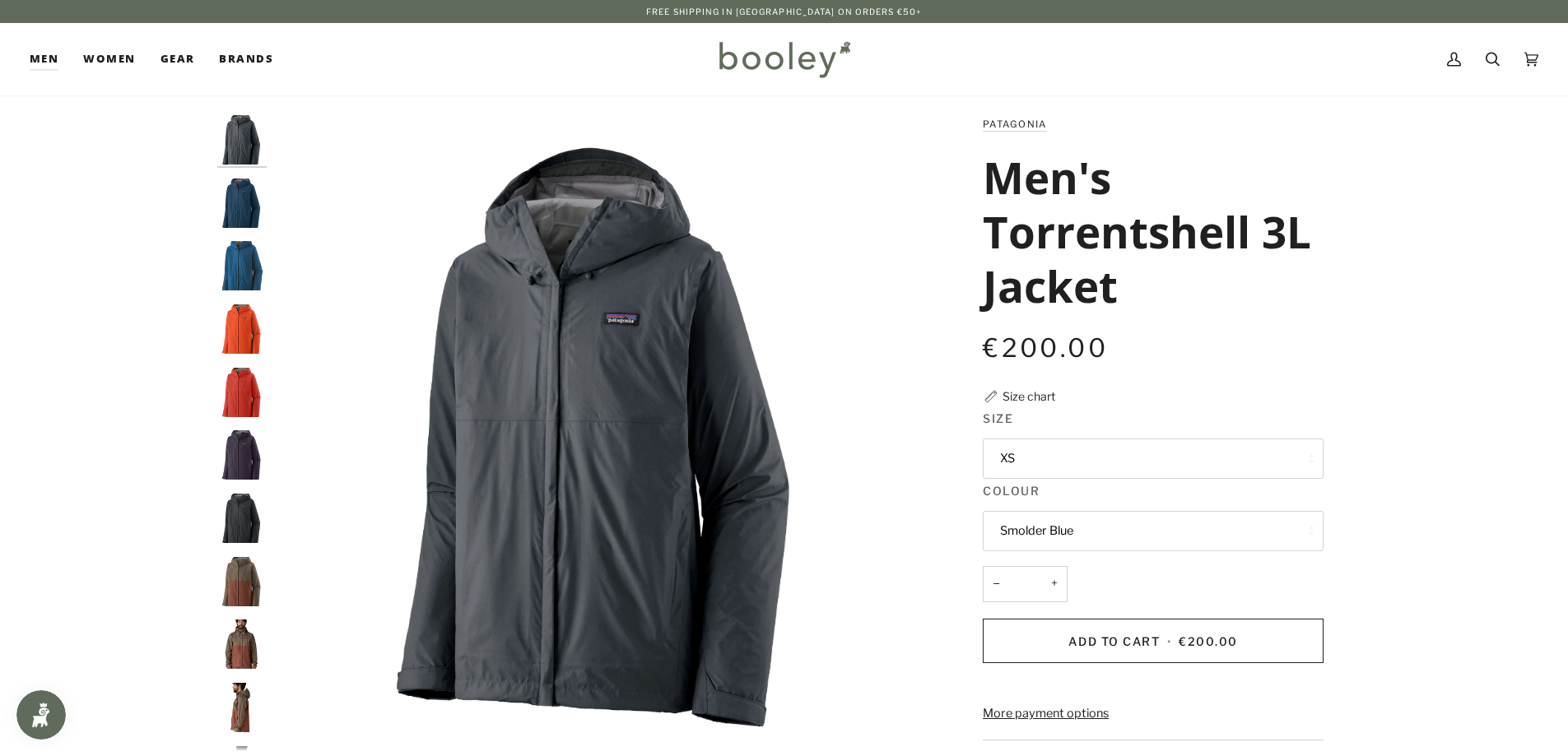
click at [1019, 455] on button "XS" at bounding box center [1153, 458] width 340 height 40
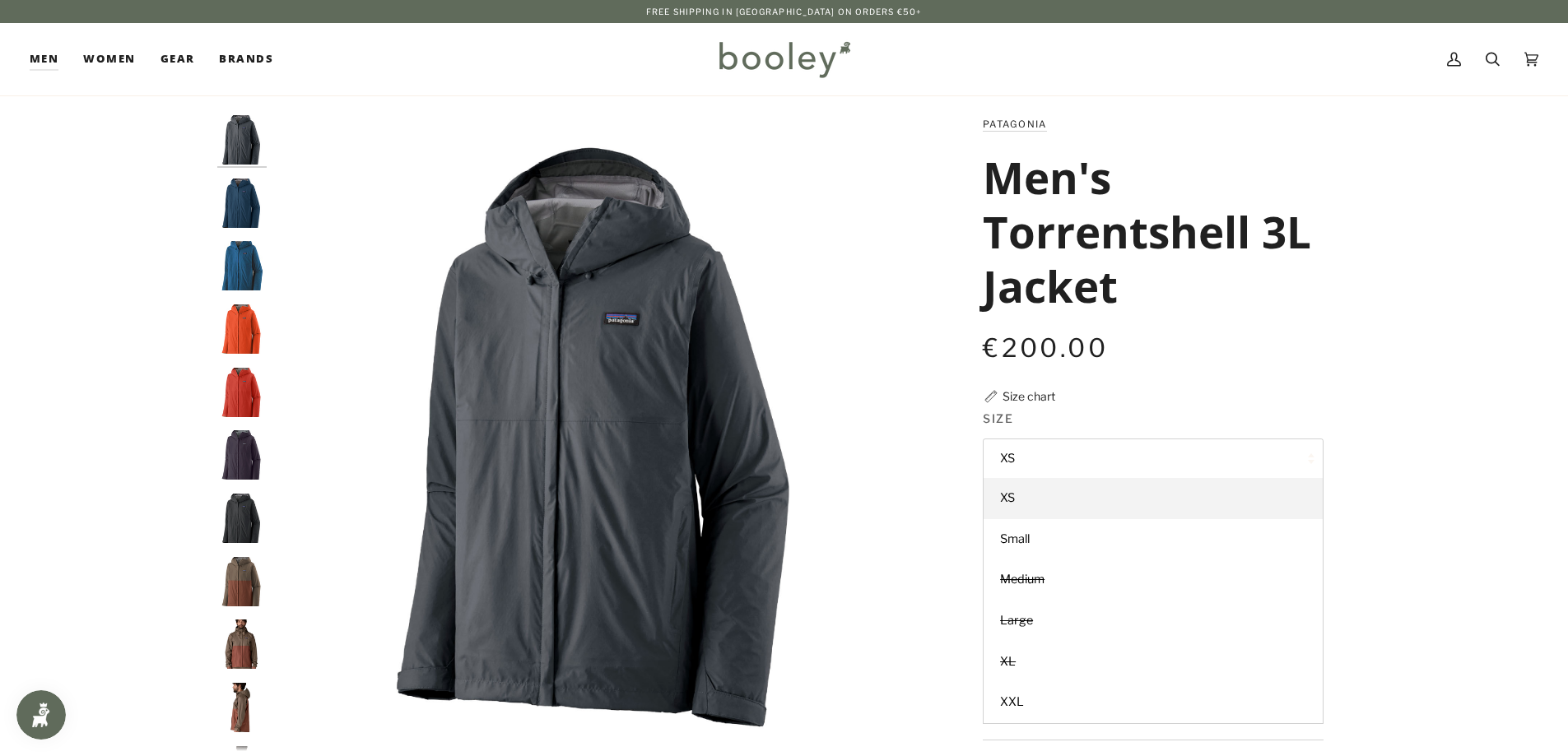
click at [243, 585] on img "Patagonia Men's Torrentshell 3L Jacket Marlow Brown - Booley Galway" at bounding box center [242, 582] width 49 height 49
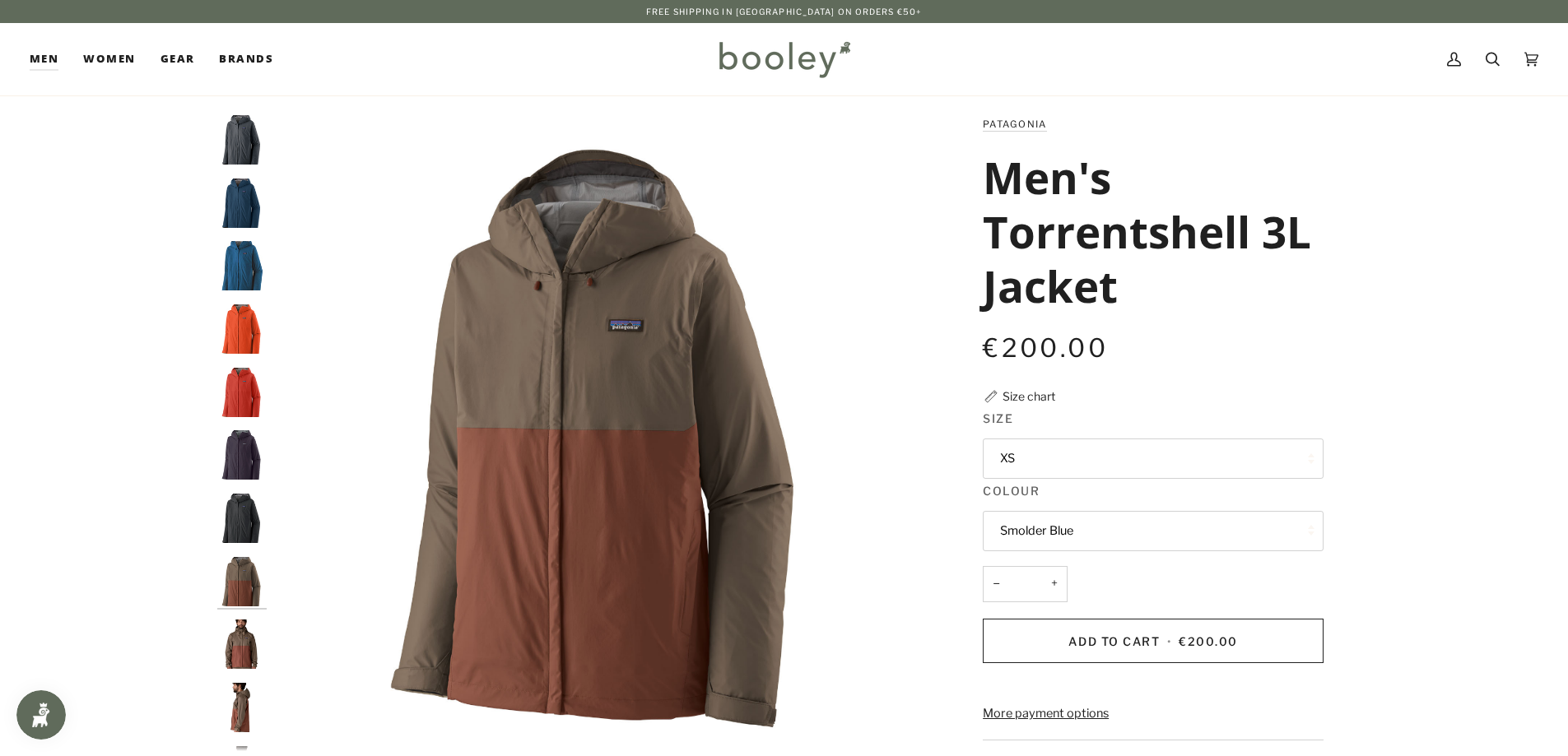
scroll to position [43, 0]
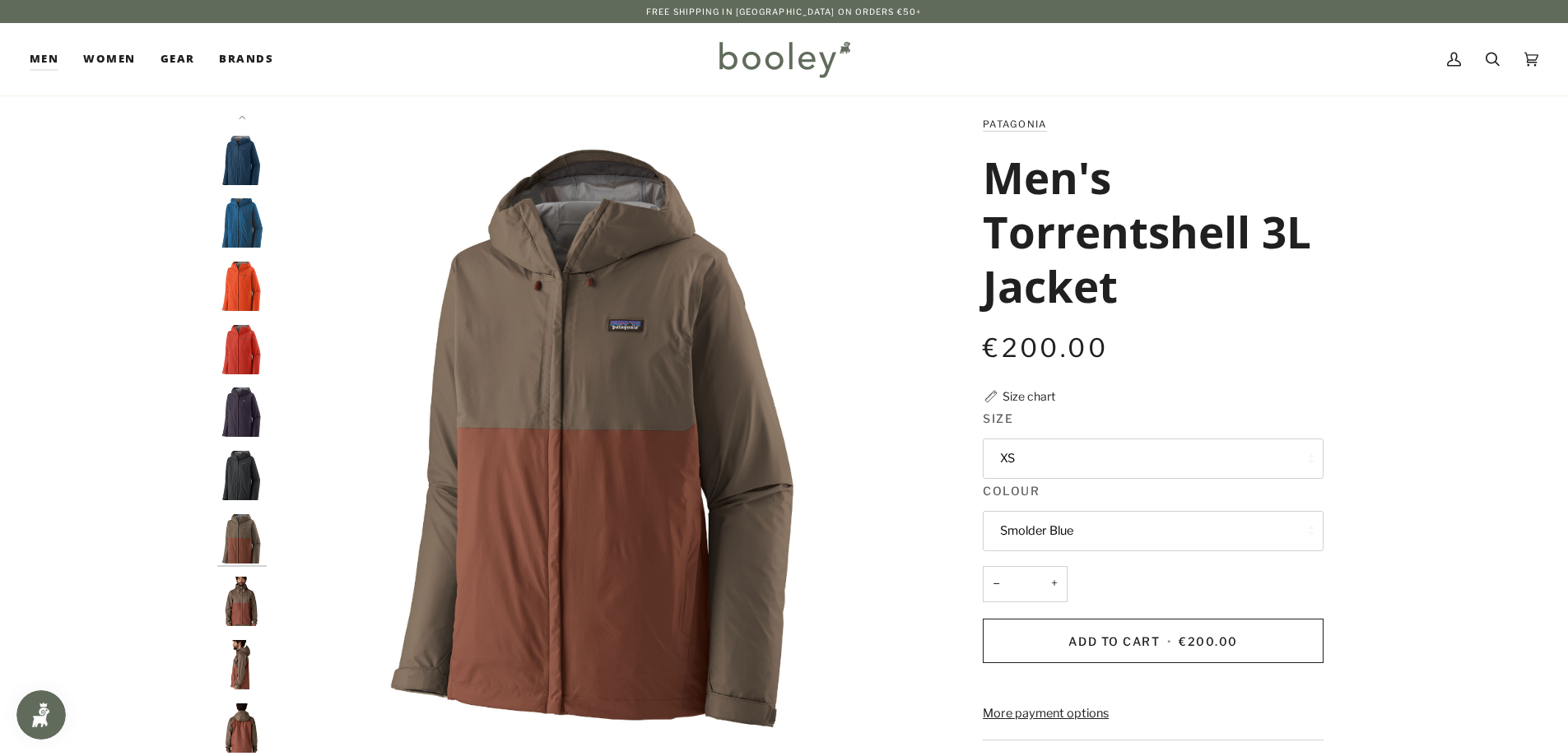
click at [240, 666] on img "Patagonia Men's Torrentshell 3L Jacket Marlow Brown - Booley Galway" at bounding box center [242, 665] width 49 height 49
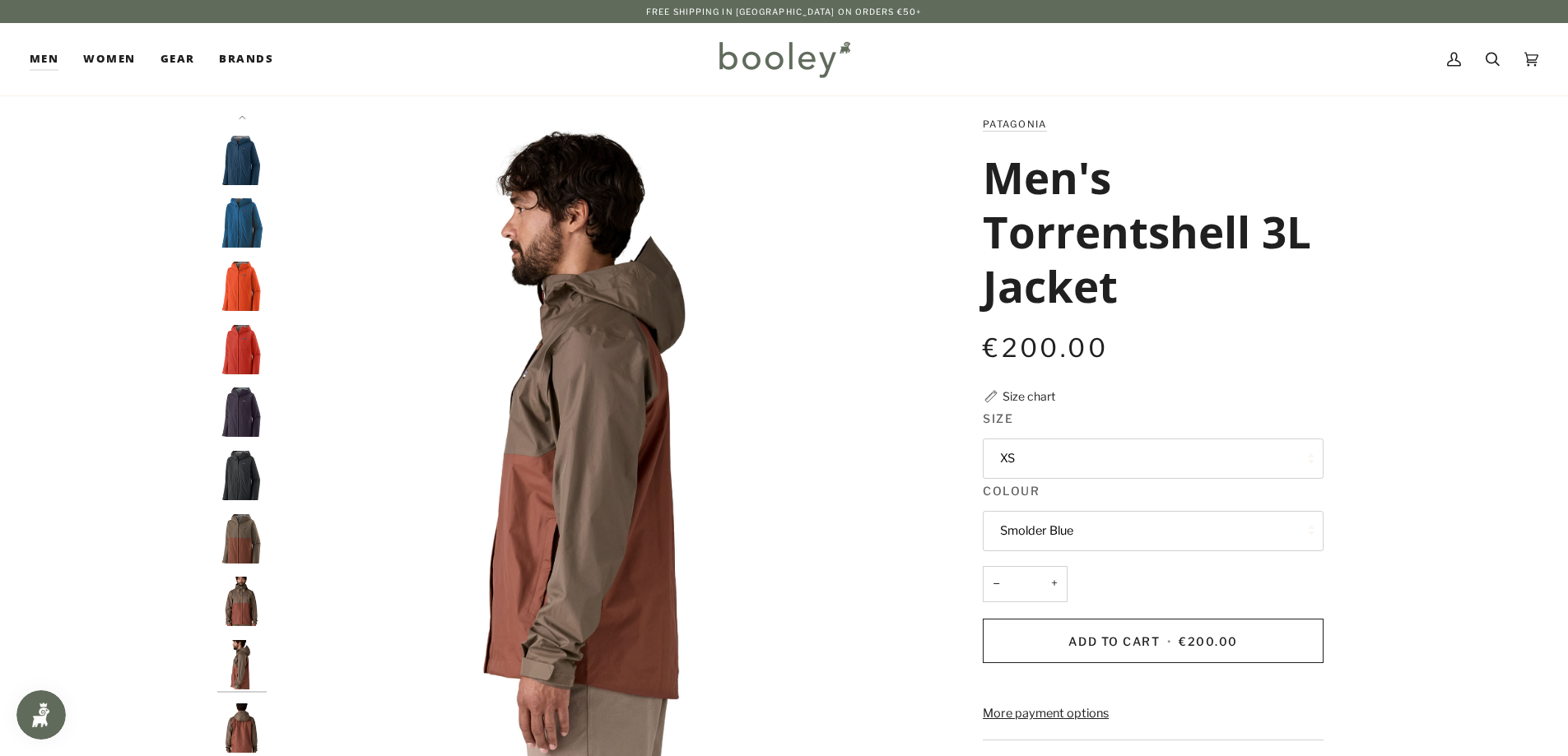
click at [249, 336] on img "Patagonia Men's Torrentshell 3L Jacket Amanita Red - Booley Galway" at bounding box center [242, 350] width 49 height 49
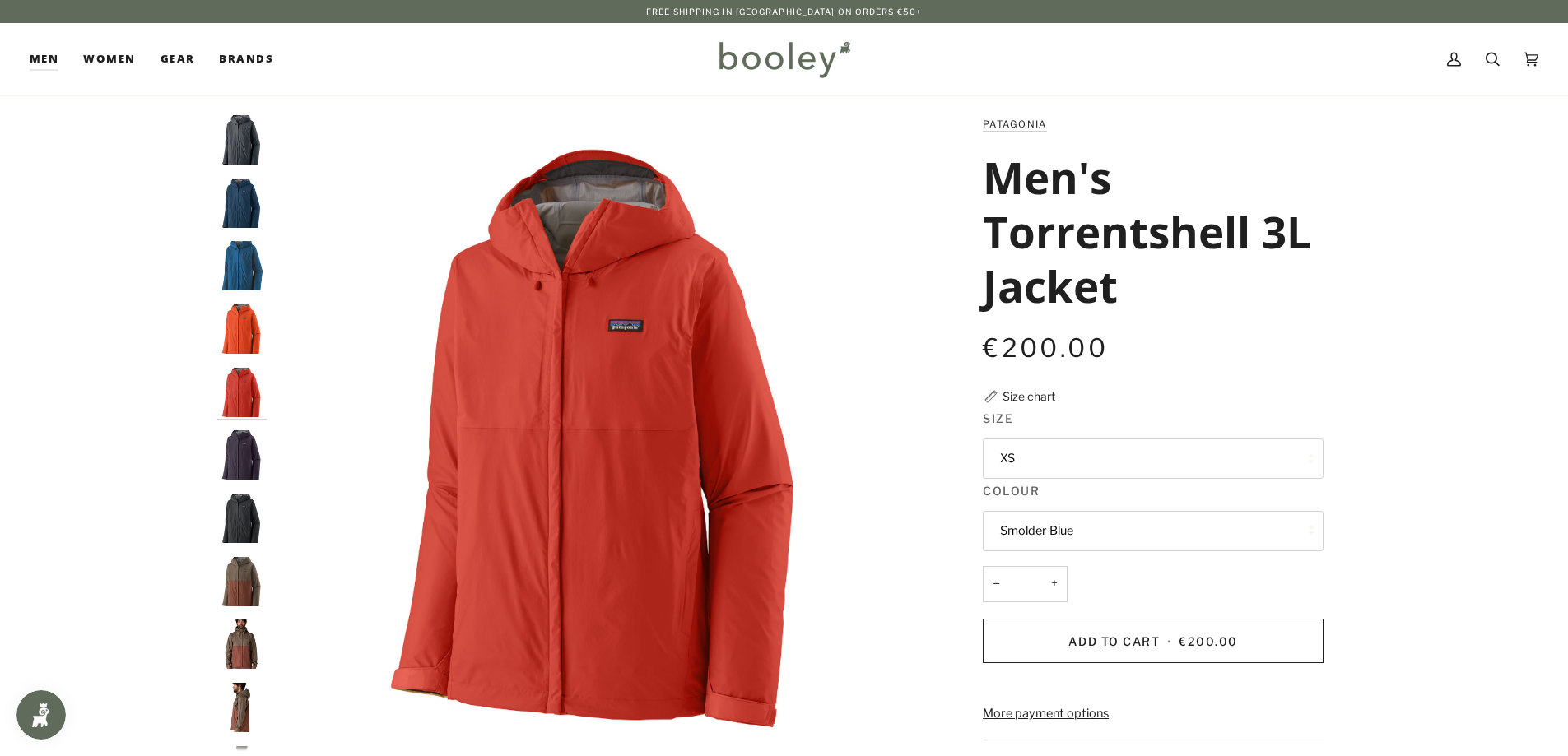
click at [242, 320] on img "Patagonia Men's Torrentshell 3L Jacket Pollinator Orange - Booley Galway" at bounding box center [242, 329] width 49 height 49
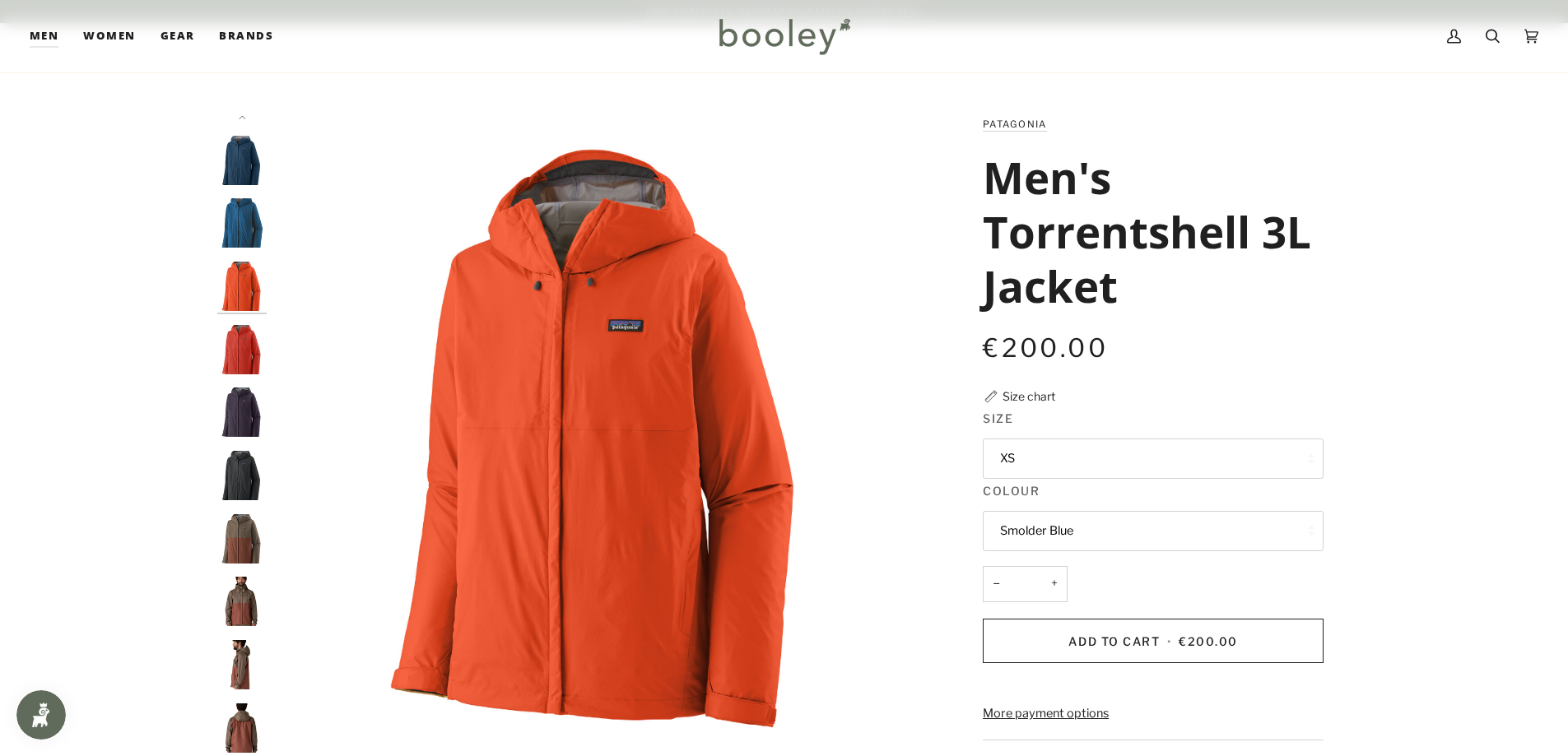
scroll to position [329, 0]
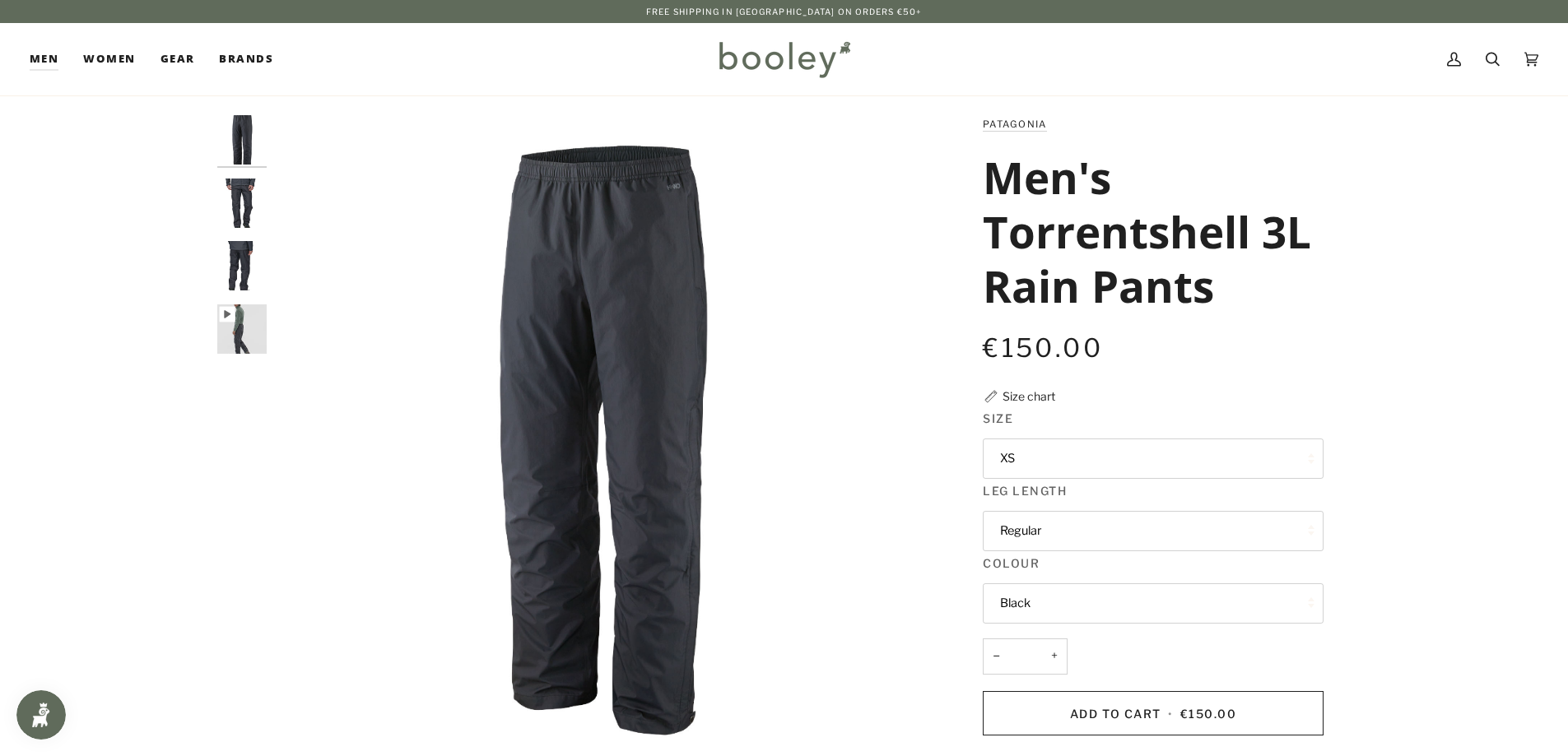
click at [240, 260] on img "Patagonia Men's Torrentshell 3L Rain Pants Black - Booley Galway" at bounding box center [242, 266] width 49 height 49
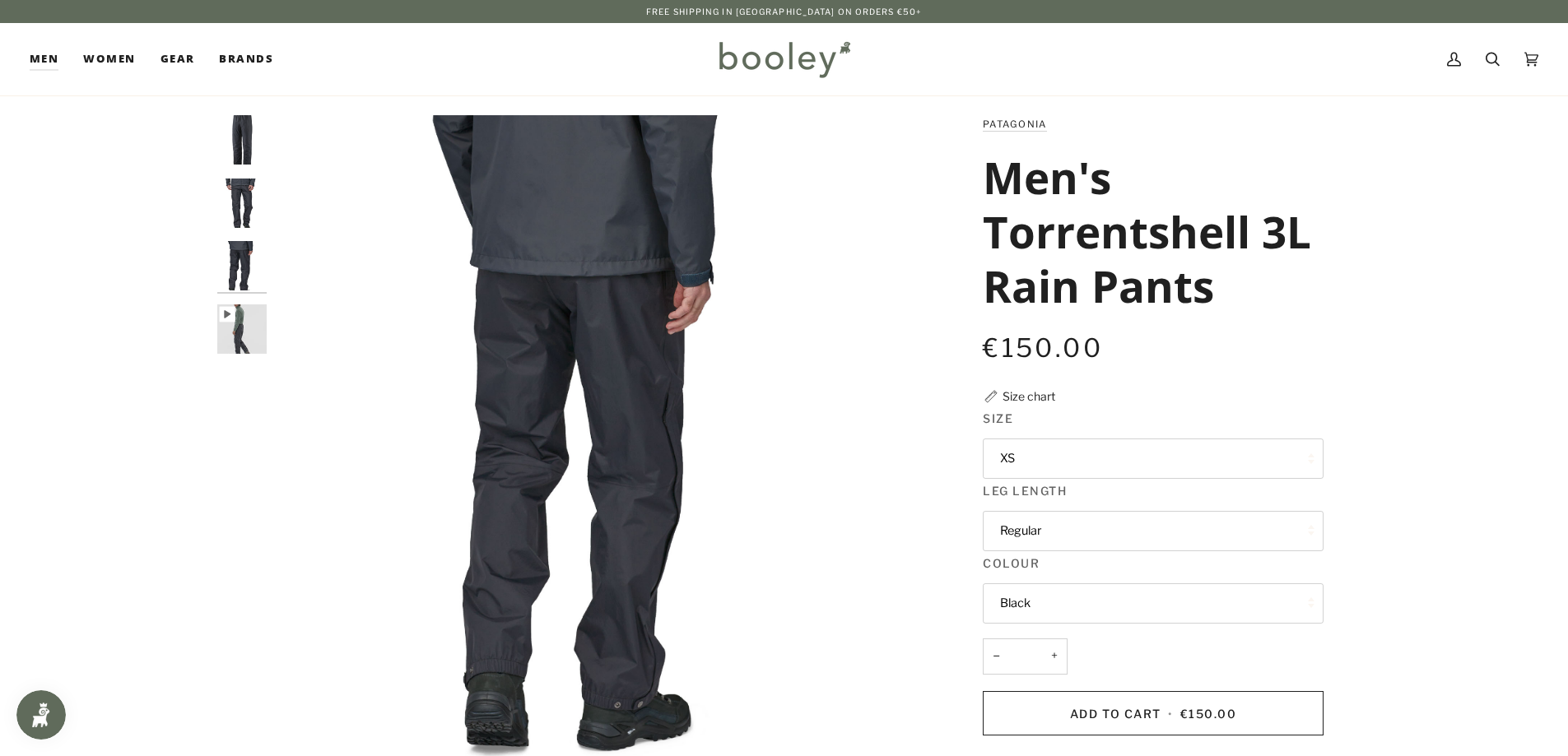
click at [239, 200] on img "Patagonia Men's Torrentshell 3L Rain Pants Black - Booley Galway" at bounding box center [242, 204] width 49 height 49
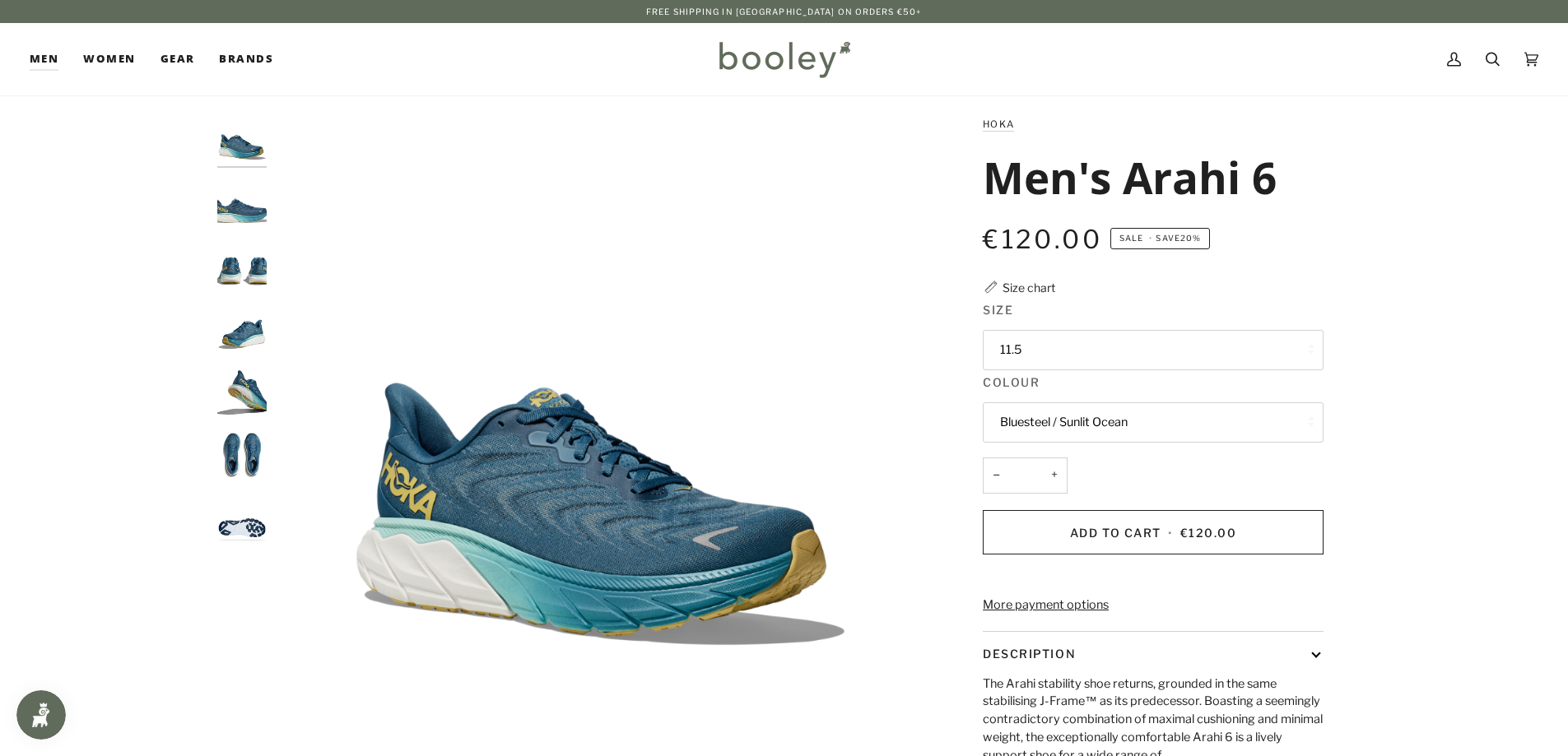
click at [252, 458] on img "Hoka Men's Arahi 6 Bluesteel / Sunlit Ocean - Booley Galway" at bounding box center [242, 456] width 49 height 49
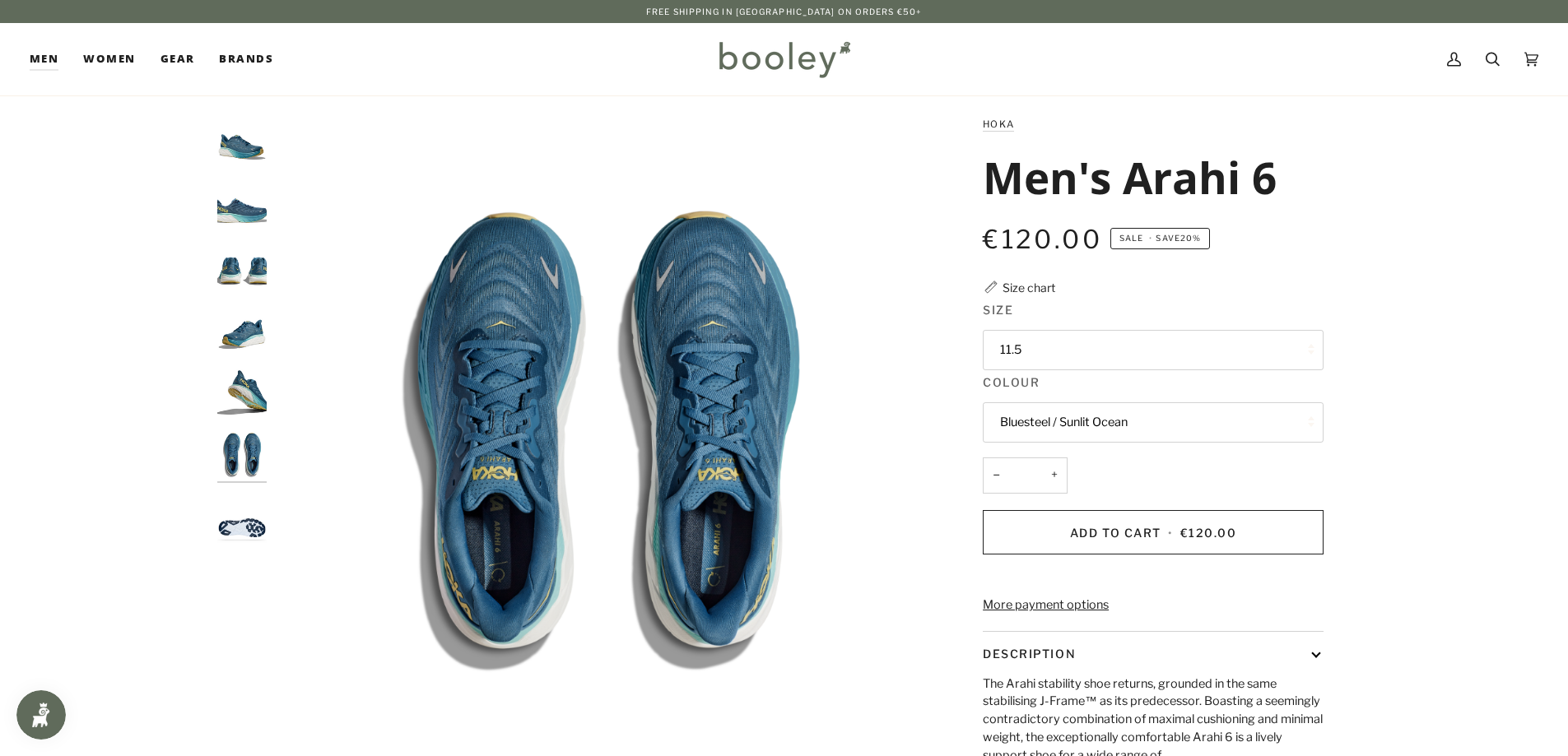
click at [239, 398] on img "Hoka Men's Arahi 6 Bluesteel / Sunlit Ocean - Booley Galway" at bounding box center [242, 393] width 49 height 49
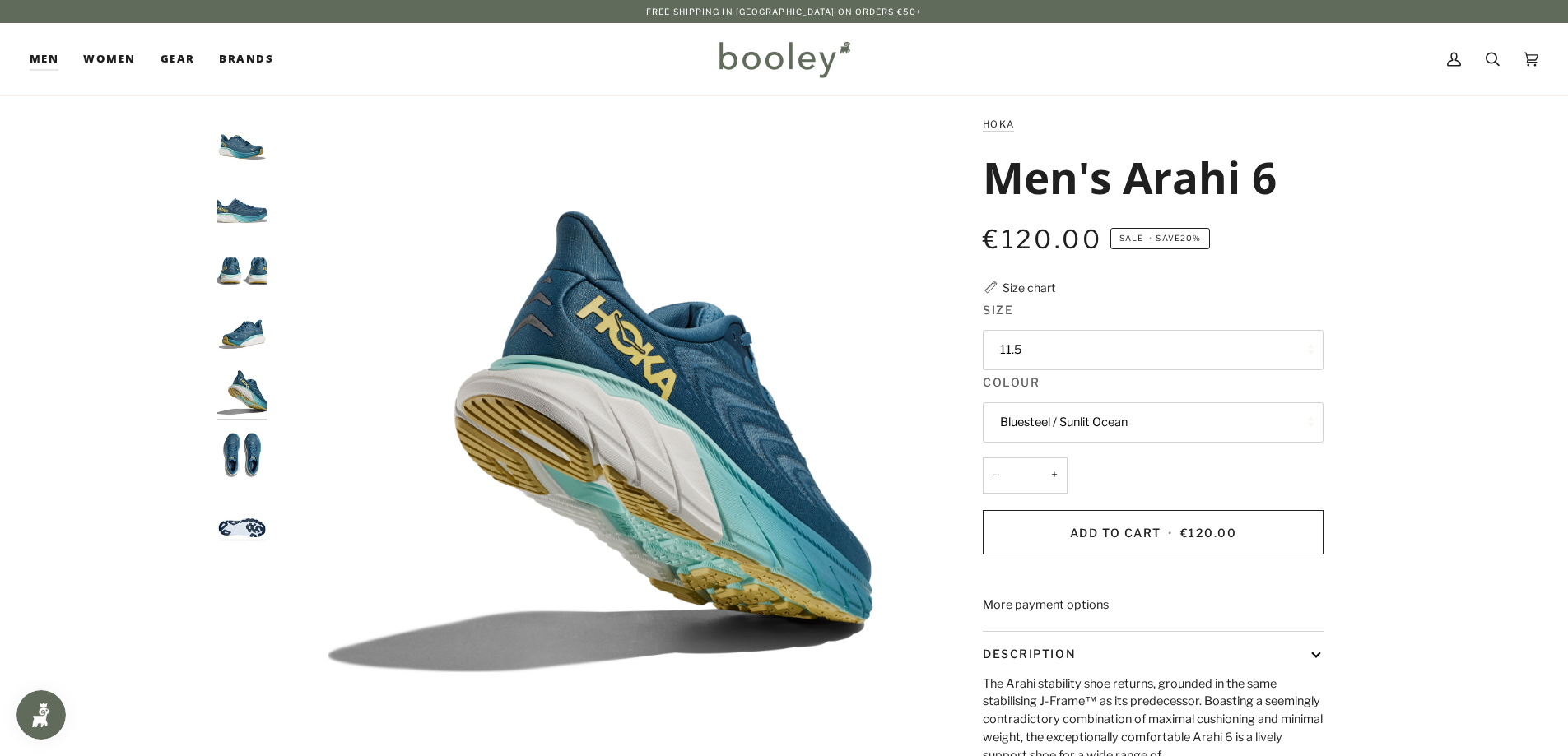
click at [245, 531] on img "Hoka Men's Arahi 6 Outer Space / Bellwether Blue - Booley Galway" at bounding box center [242, 518] width 49 height 49
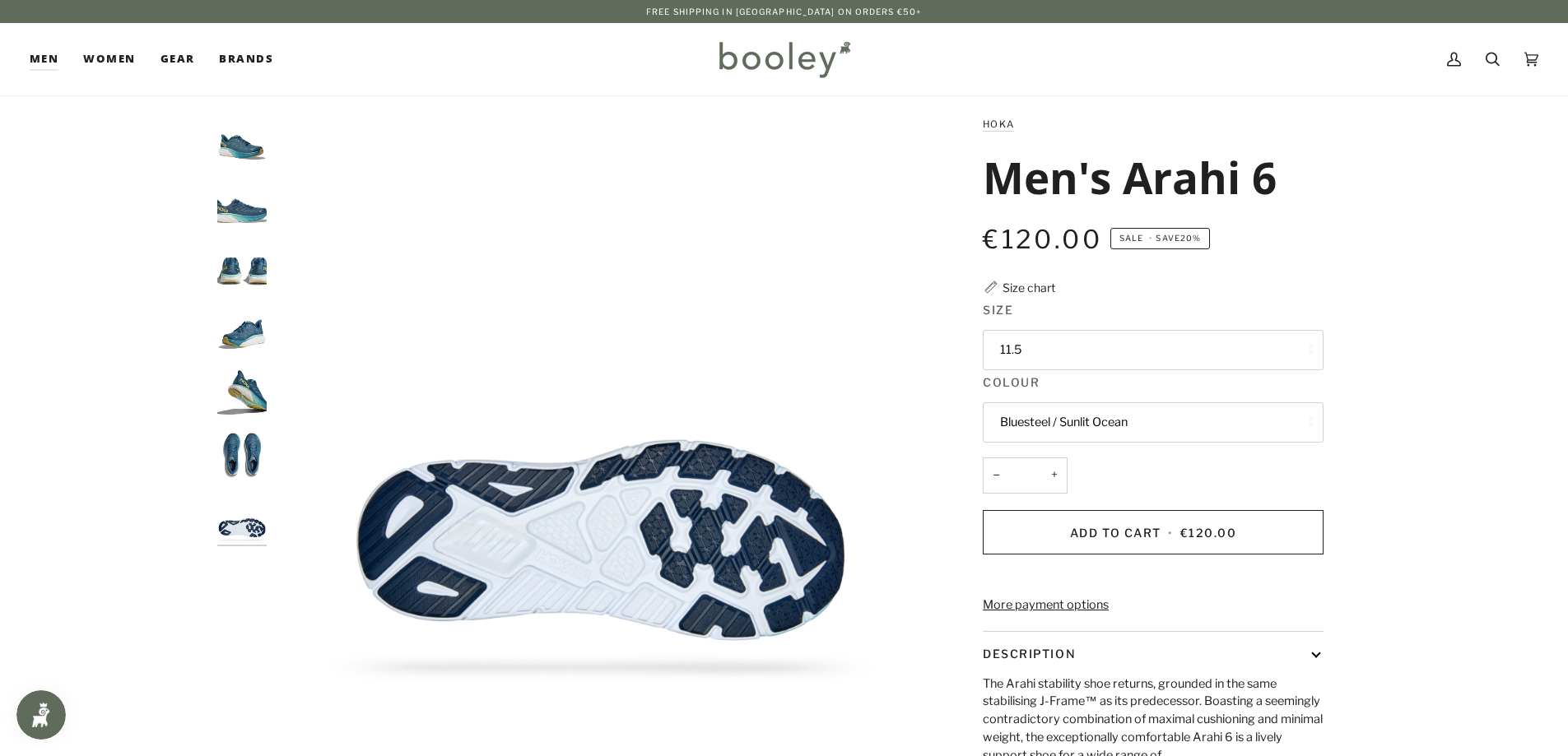
click at [247, 470] on img "Hoka Men's Arahi 6 Bluesteel / Sunlit Ocean - Booley Galway" at bounding box center [242, 456] width 49 height 49
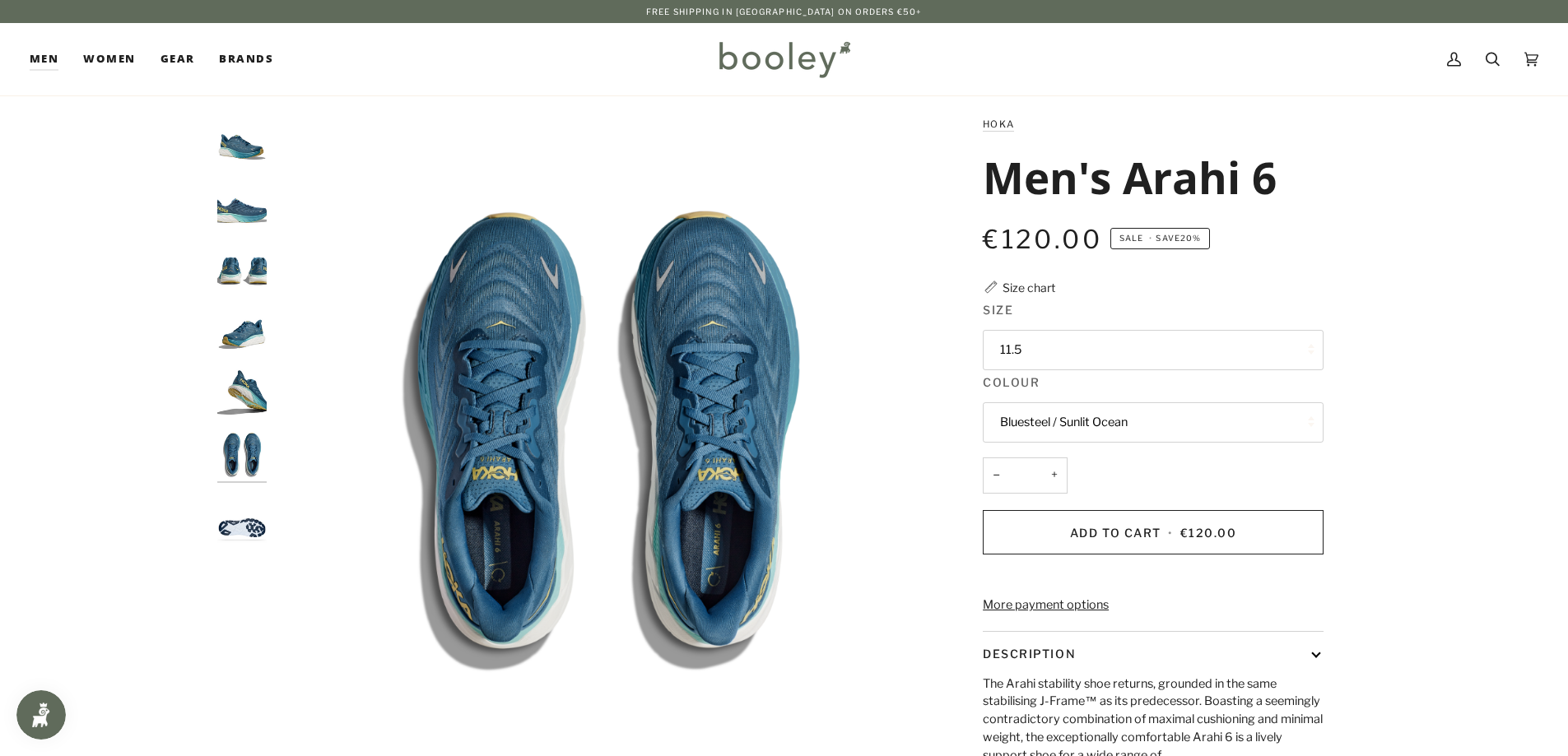
click at [240, 391] on img "Hoka Men's Arahi 6 Bluesteel / Sunlit Ocean - Booley Galway" at bounding box center [242, 393] width 49 height 49
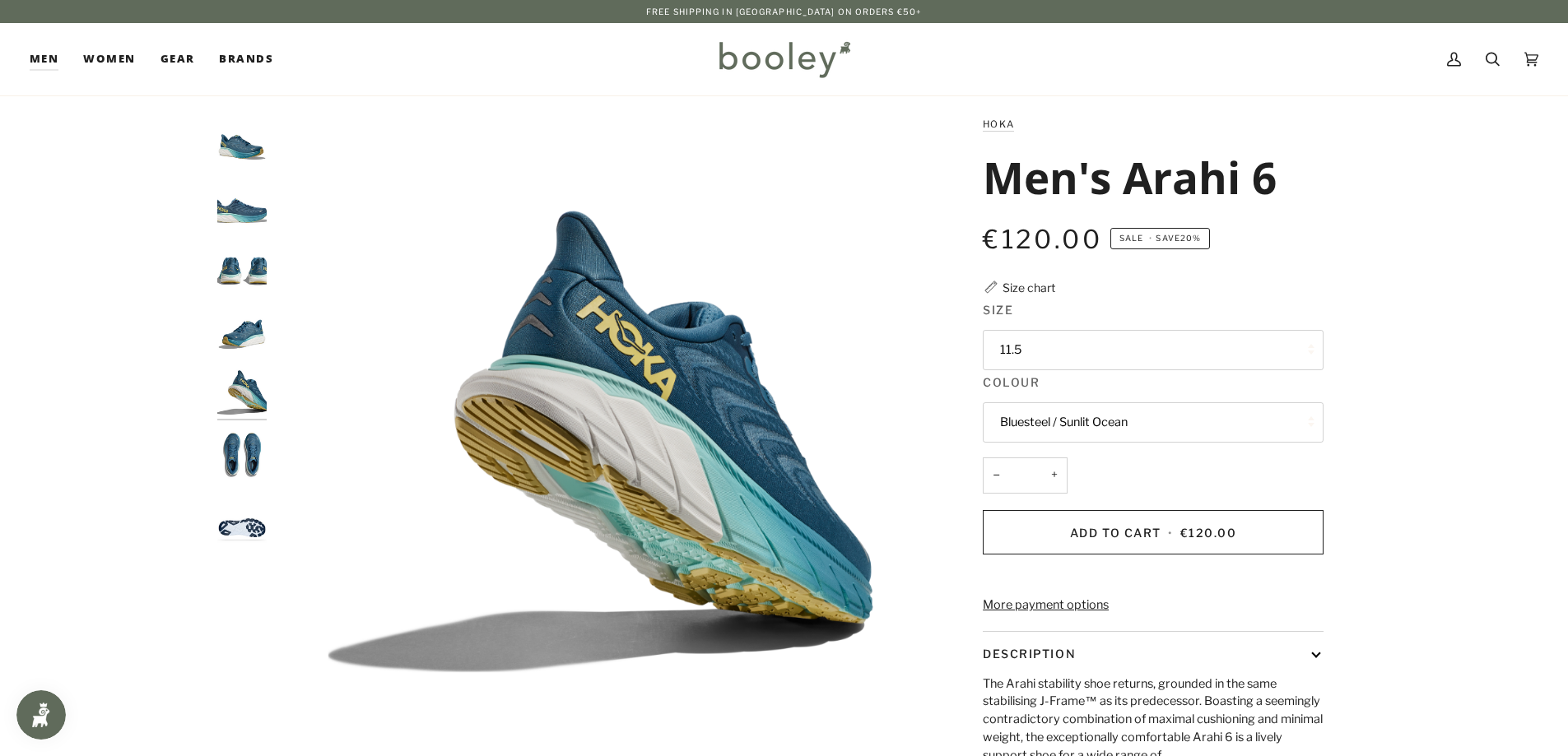
click at [244, 323] on img "Hoka Men's Arahi 6 Bluesteel / Sunlit Ocean - Booley Galway" at bounding box center [242, 329] width 49 height 49
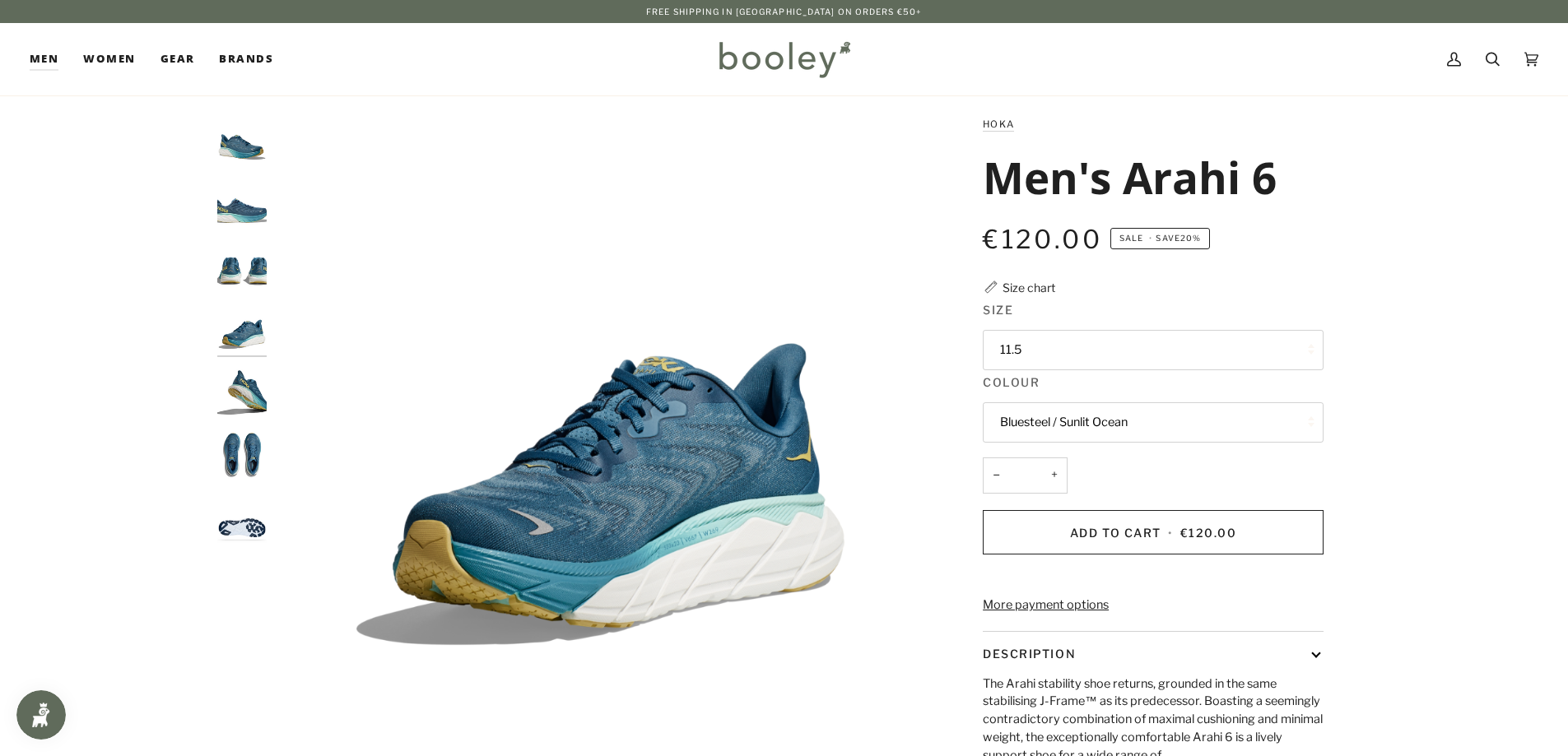
click at [245, 245] on img "Hoka Men's Arahi 6 Bluesteel / Sunlit Ocean - Booley Galway" at bounding box center [242, 266] width 49 height 49
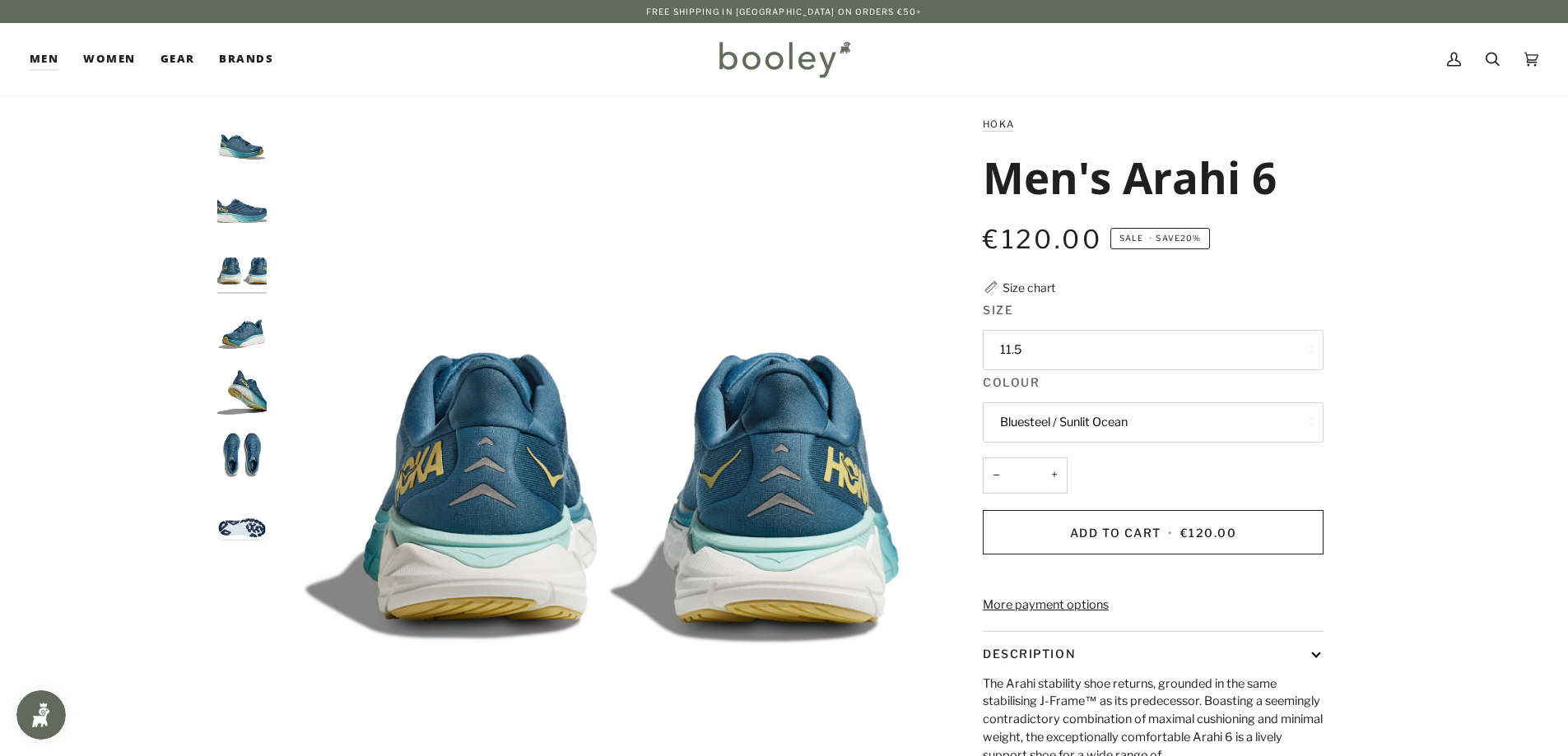
click at [242, 210] on img "Hoka Men's Arahi 6 Bluesteel / Sunlit Ocean - Booley Galway" at bounding box center [242, 204] width 49 height 49
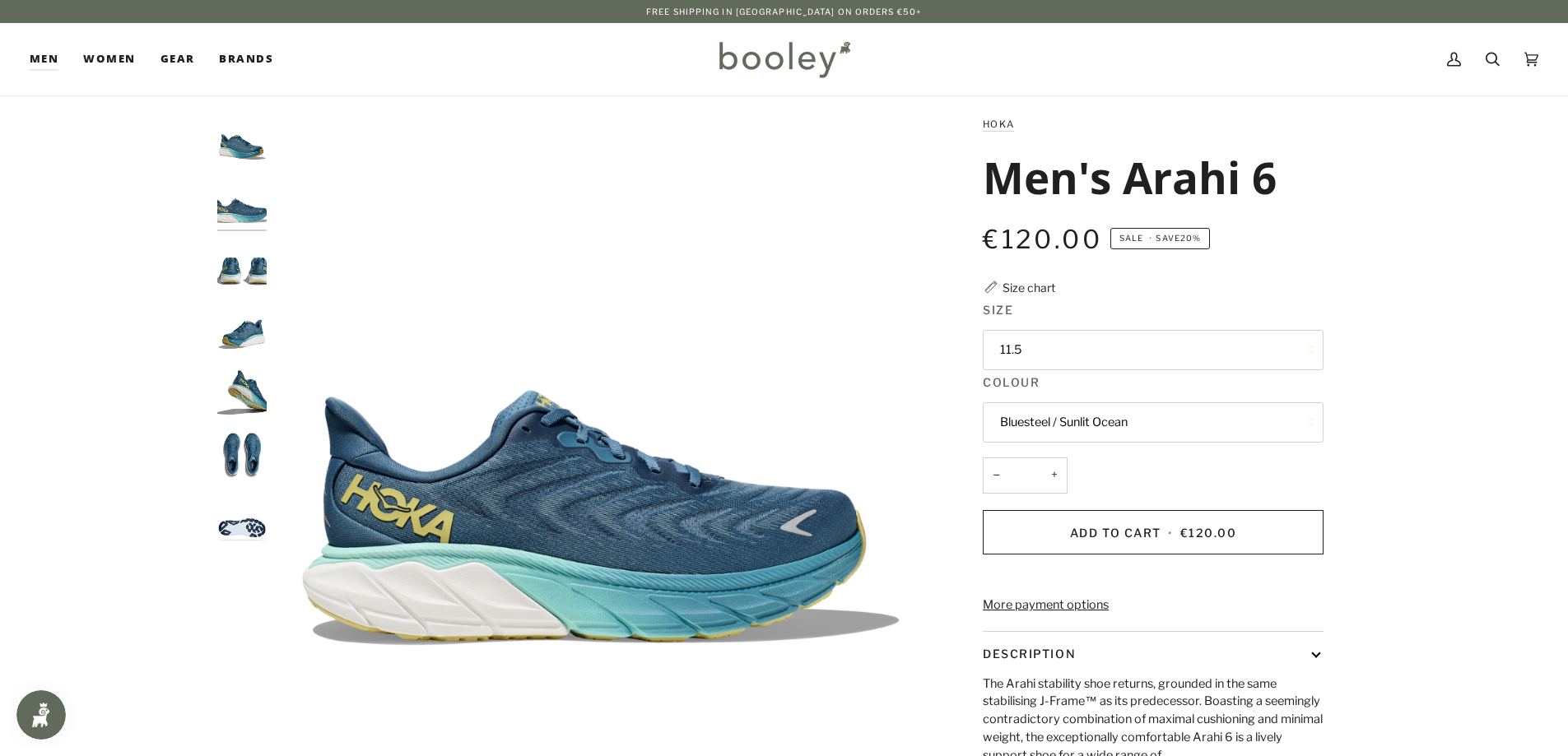
click at [1086, 361] on button "11.5" at bounding box center [1153, 350] width 340 height 40
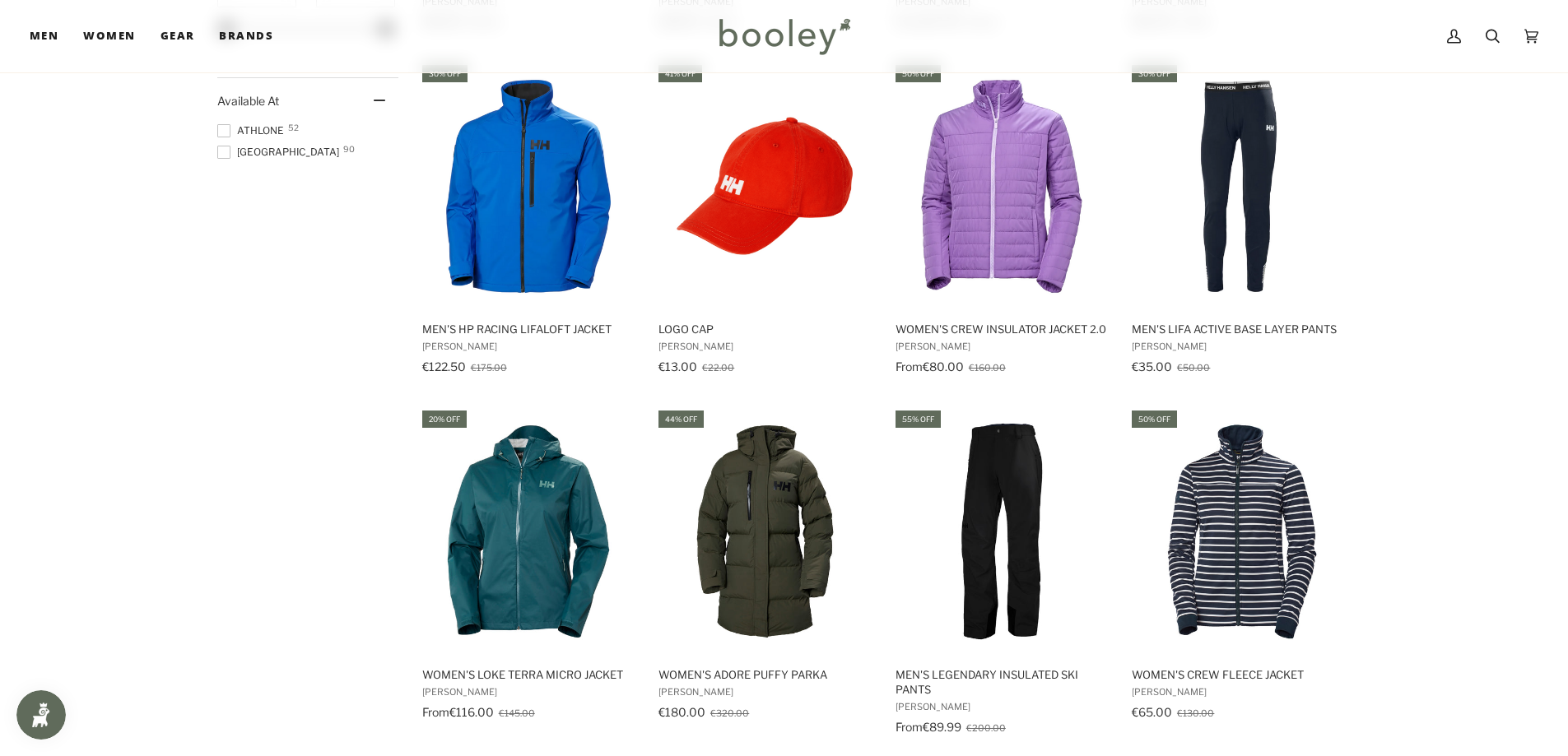
scroll to position [1482, 0]
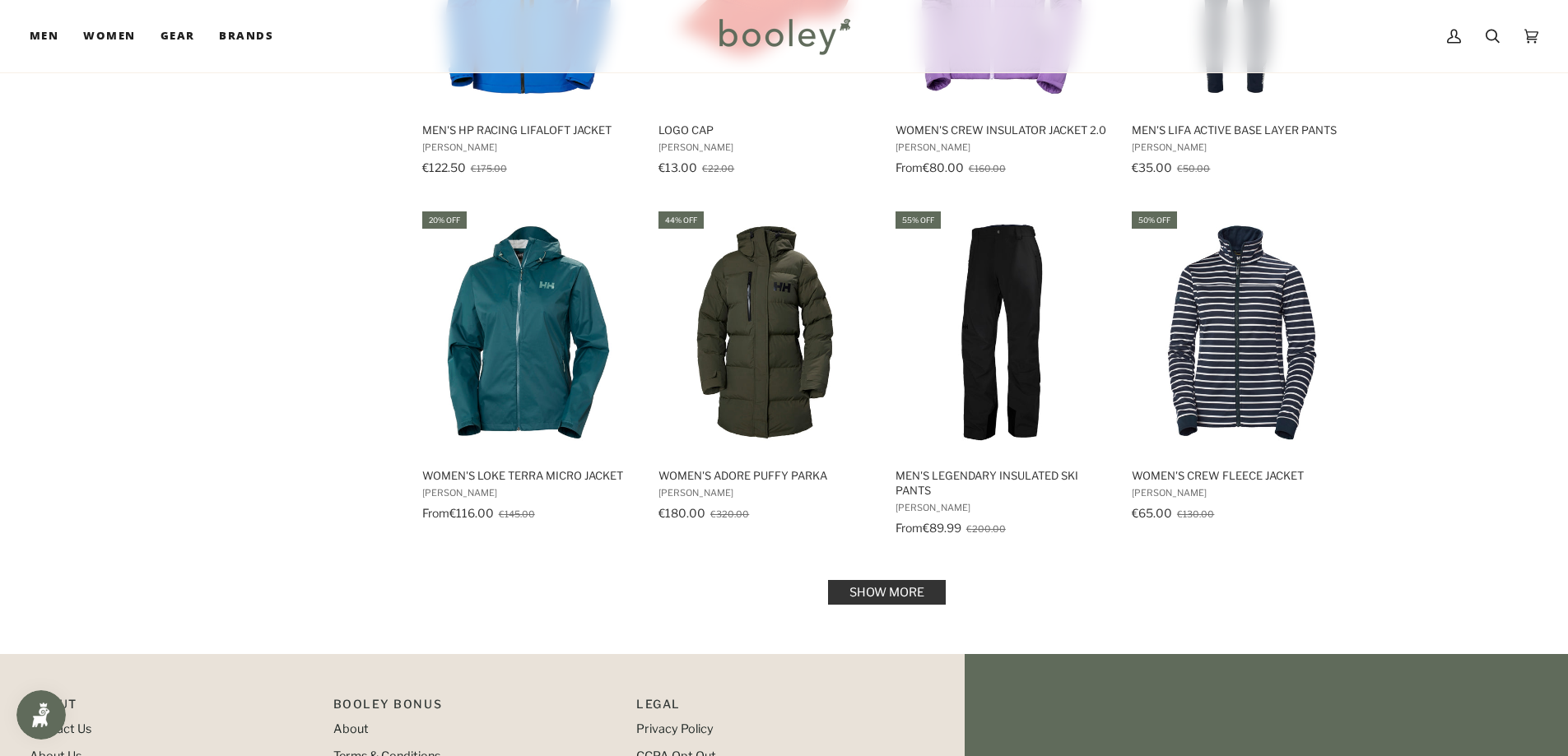
click at [920, 594] on link "Show more" at bounding box center [887, 592] width 118 height 25
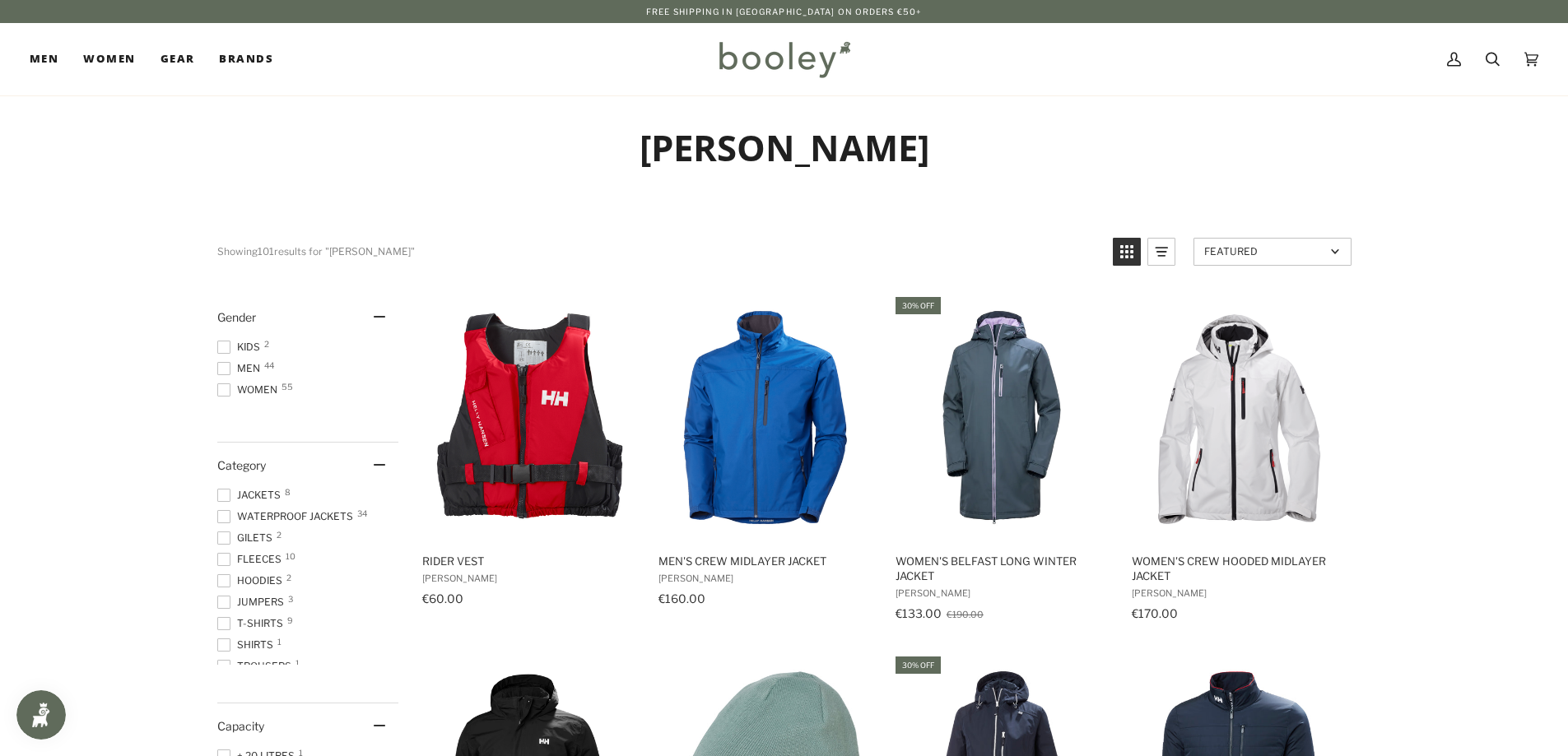
click at [222, 370] on span at bounding box center [224, 369] width 13 height 13
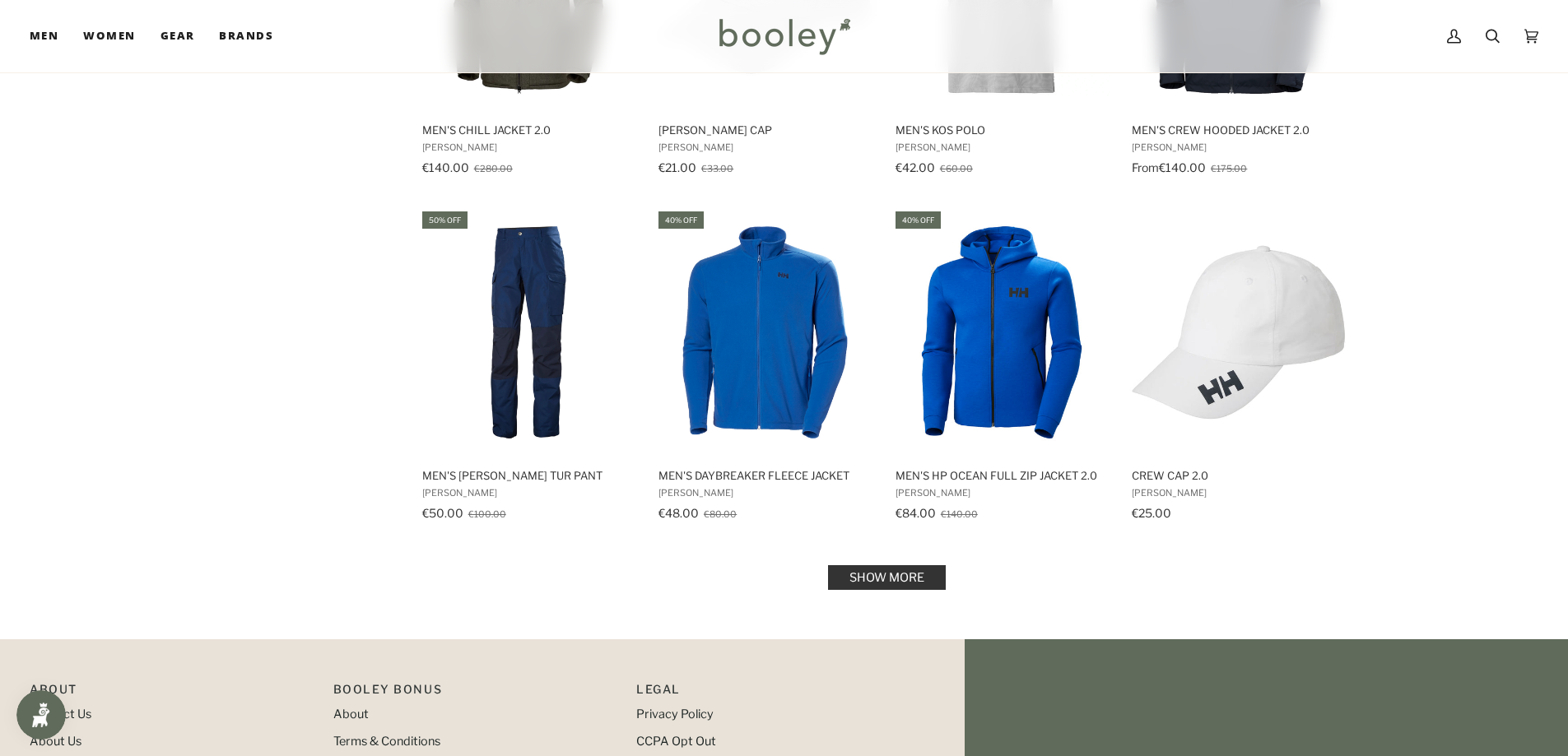
scroll to position [1564, 0]
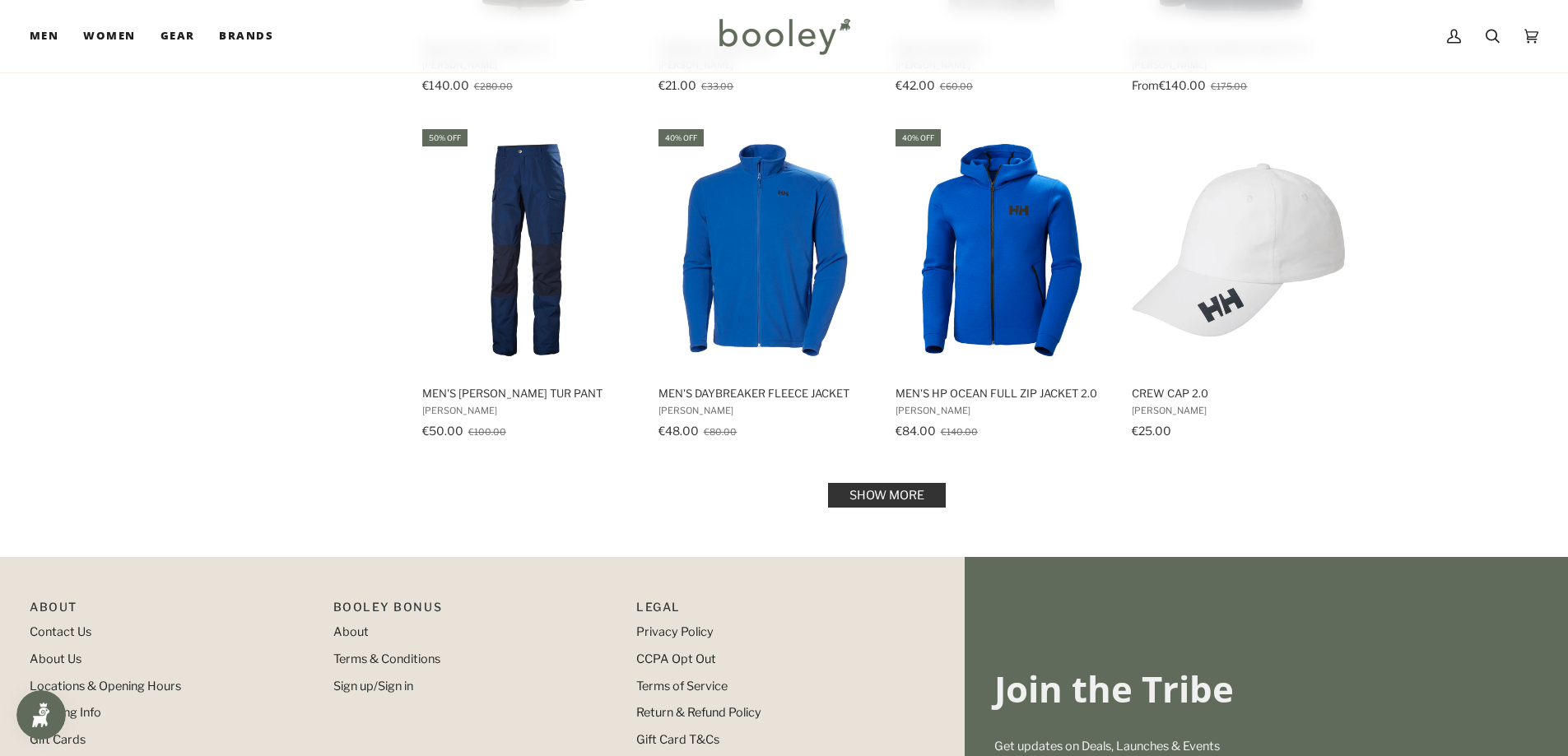
click at [891, 489] on link "Show more" at bounding box center [887, 495] width 118 height 25
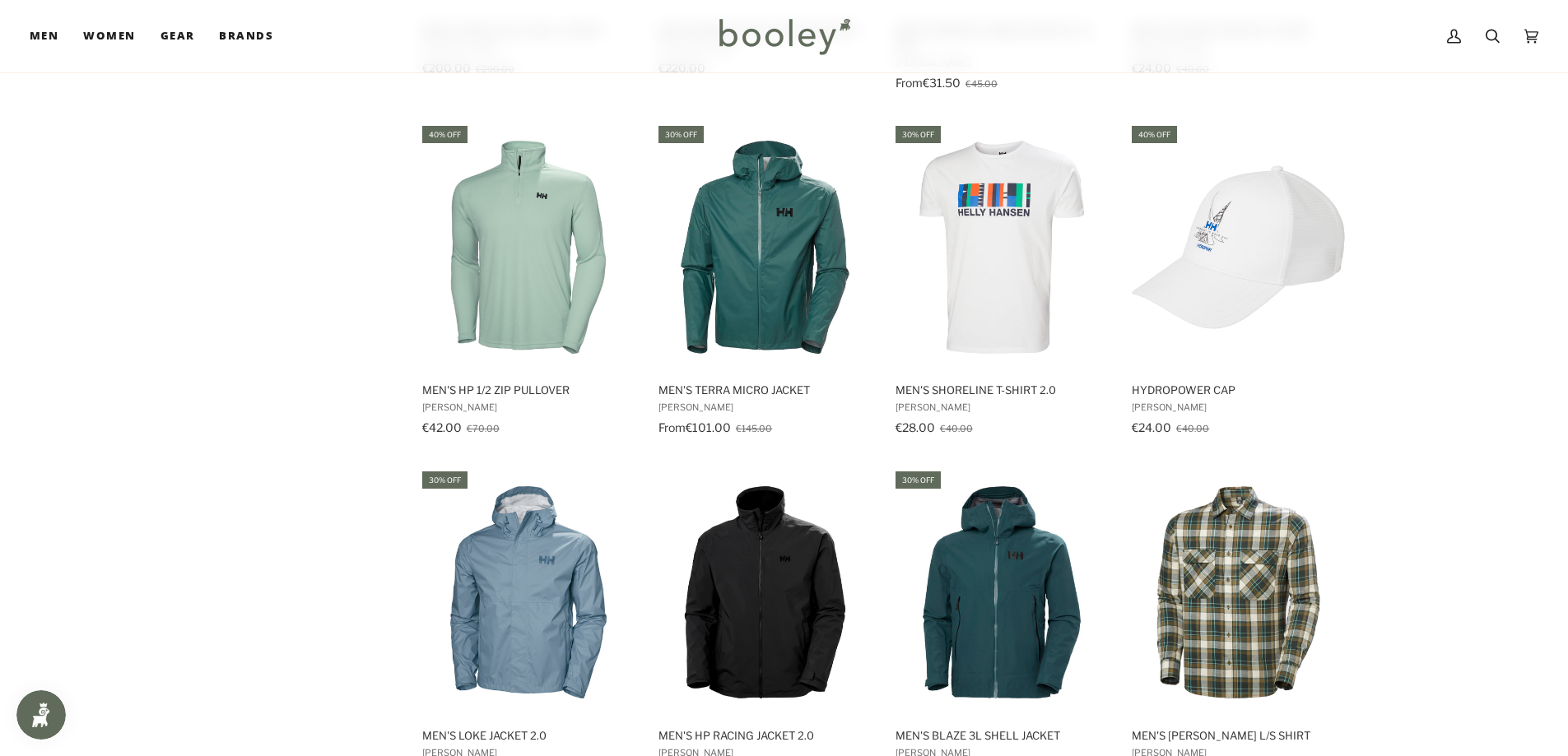
scroll to position [2634, 0]
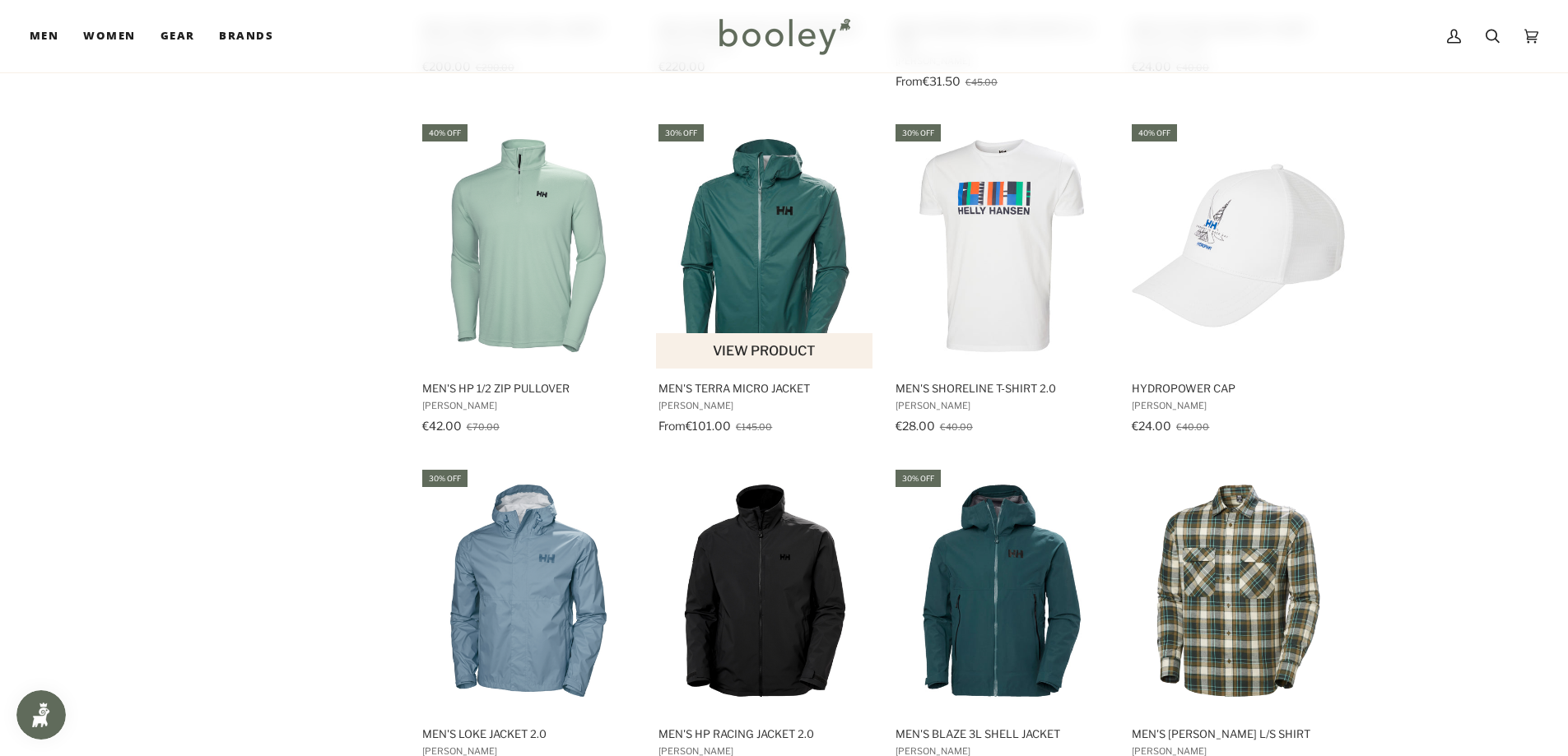
click at [771, 180] on img "Men's Terra Micro Jacket" at bounding box center [765, 245] width 218 height 218
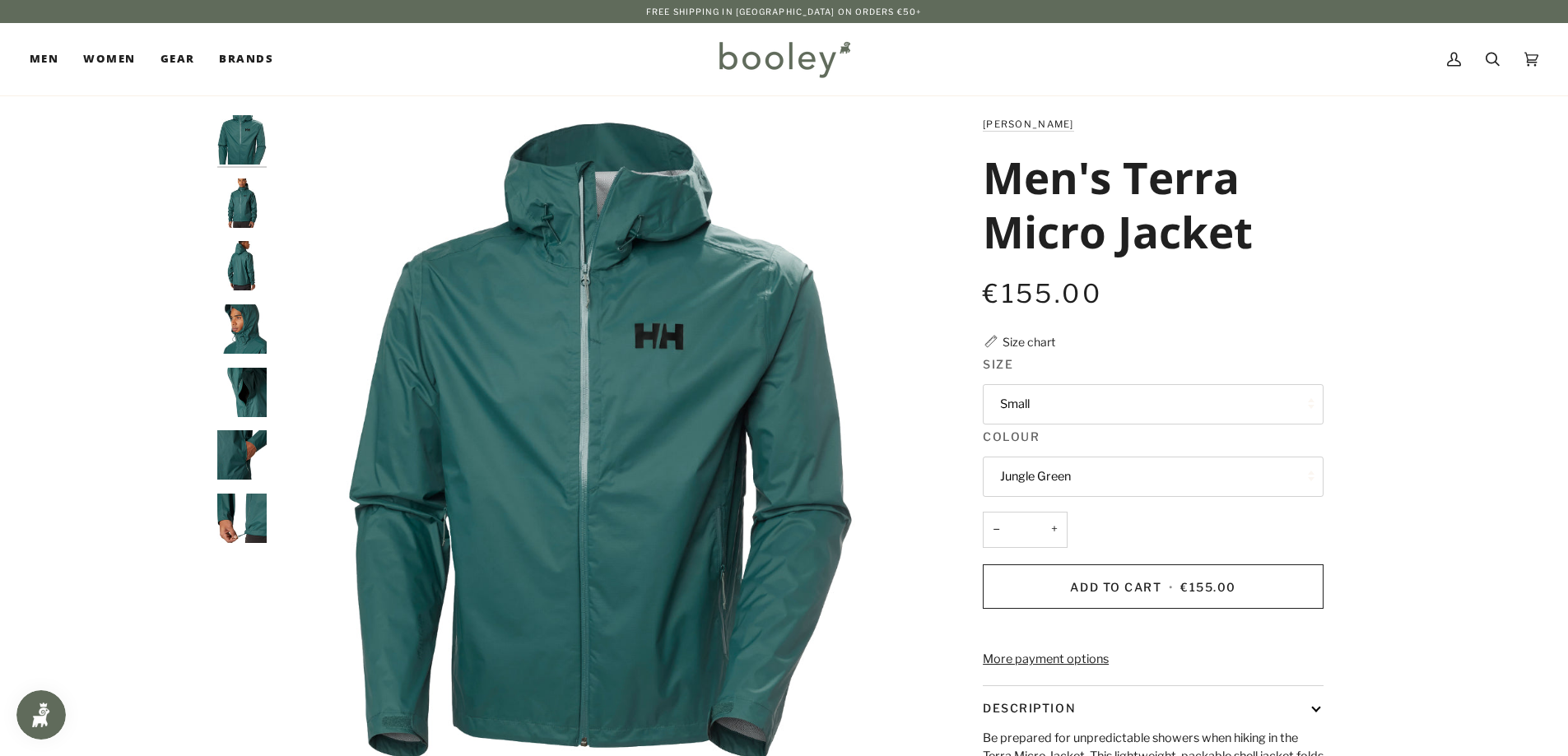
click at [1060, 486] on button "Jungle Green" at bounding box center [1153, 476] width 340 height 40
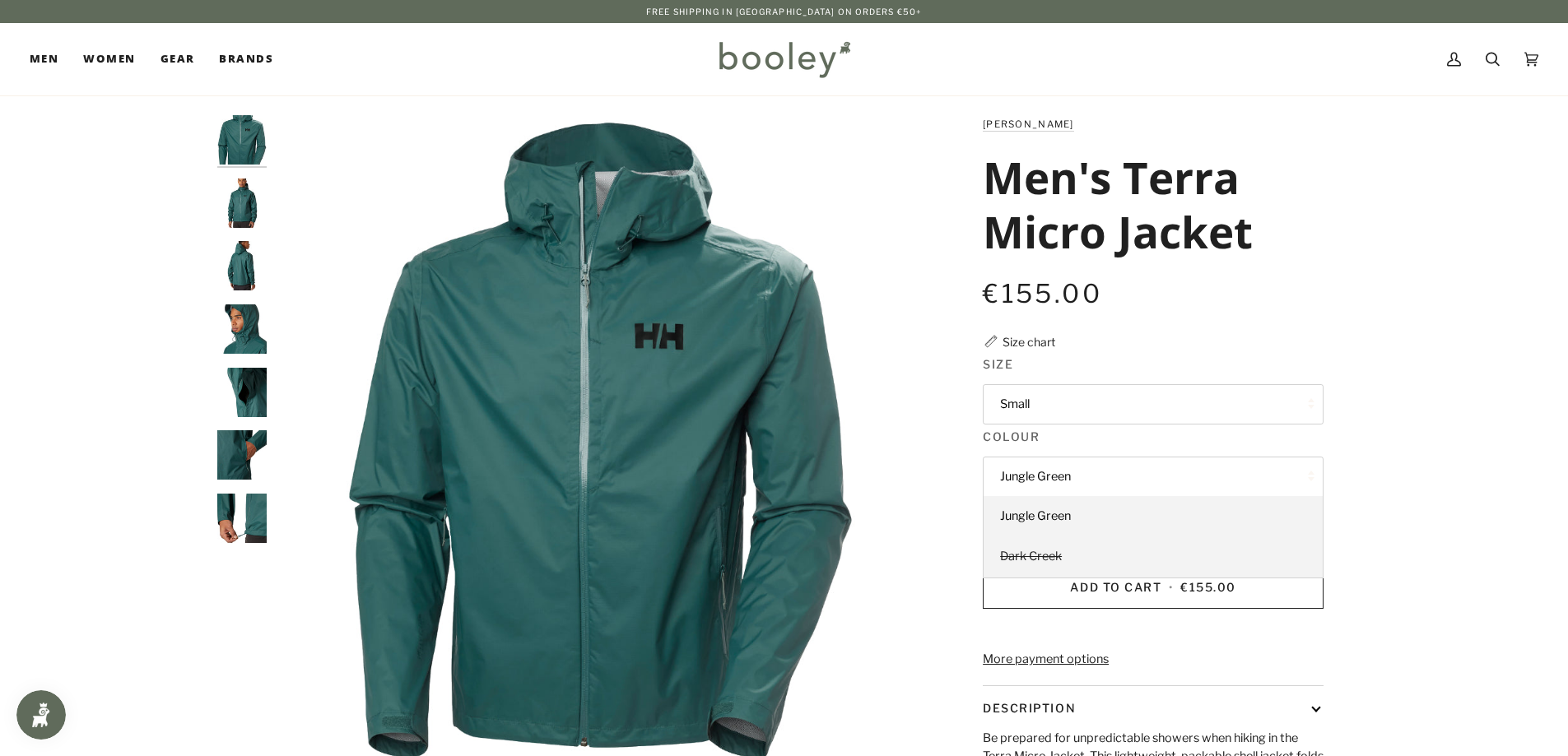
click at [1029, 555] on span "Dark Creek" at bounding box center [1031, 556] width 62 height 15
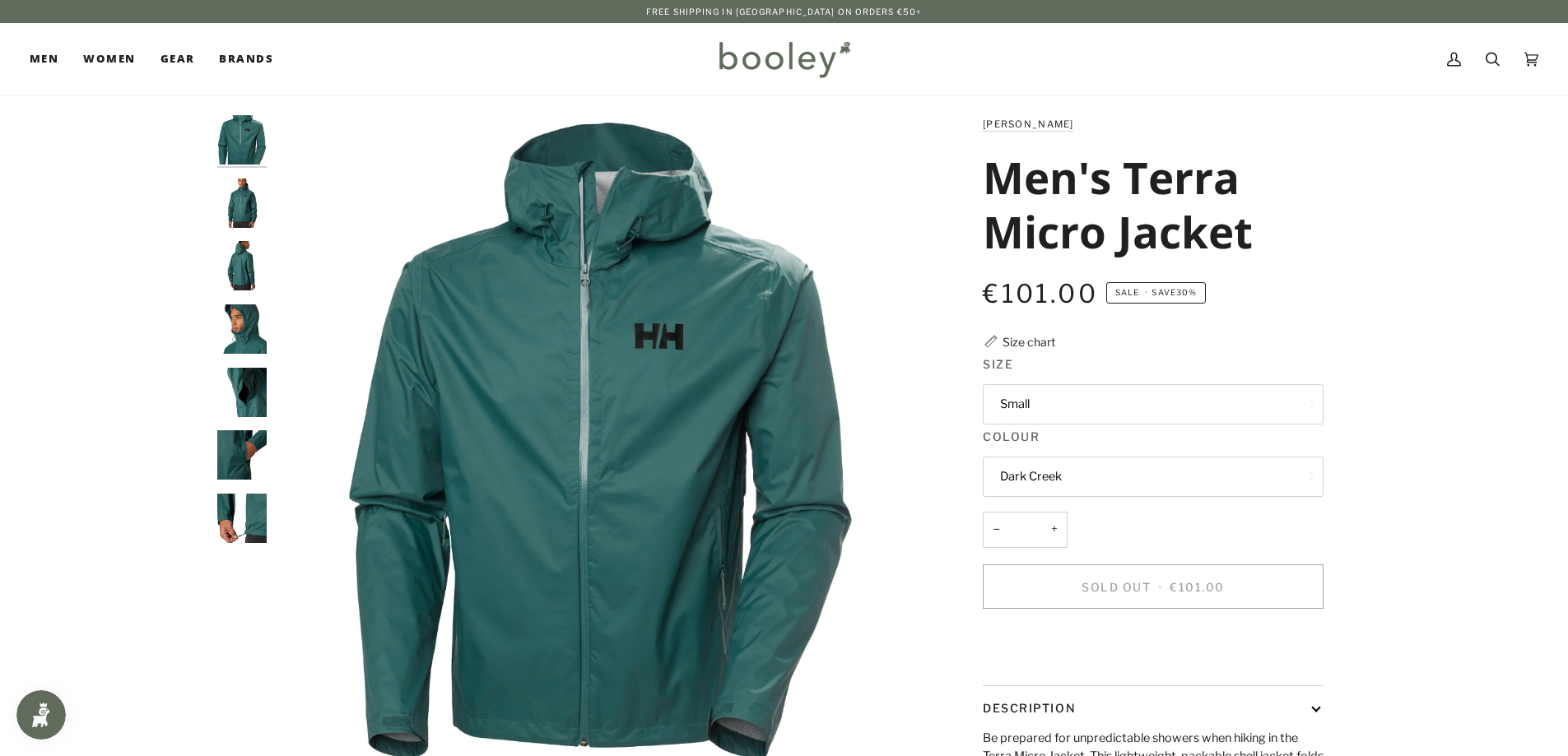
click at [249, 530] on img "Helly Hansen Men's Loke Terra Jacket - Booley Galway" at bounding box center [242, 518] width 49 height 49
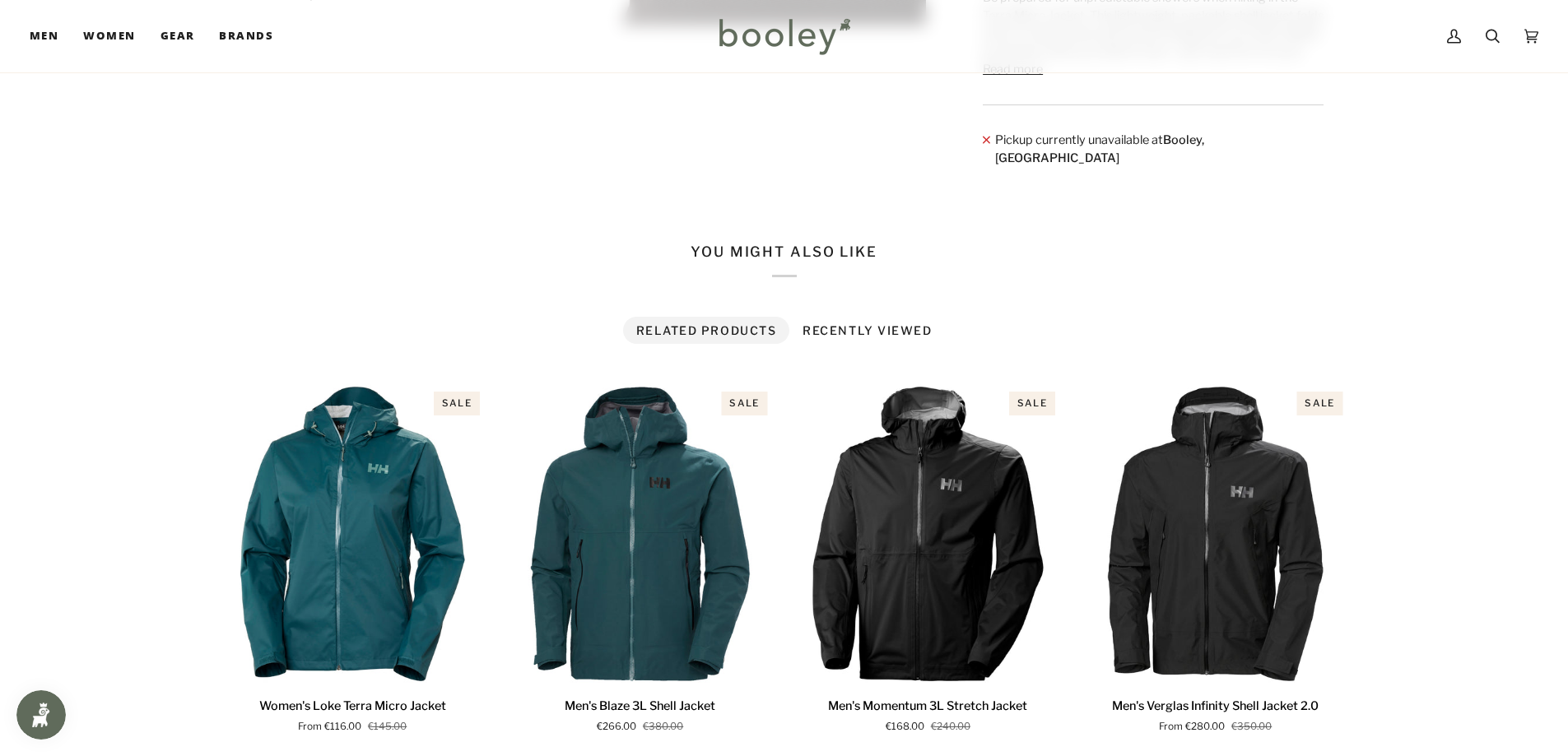
scroll to position [988, 0]
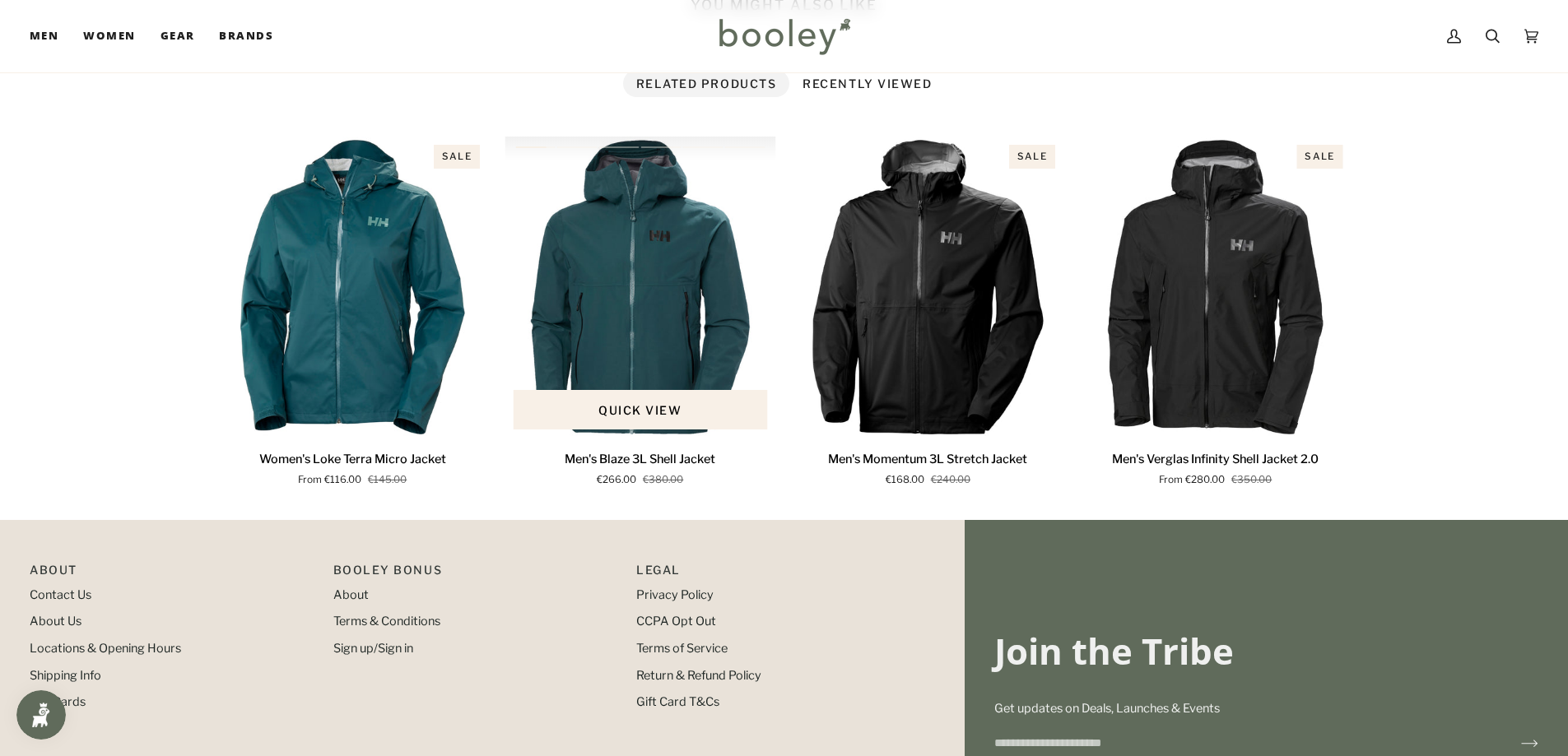
click at [639, 254] on img "Men's Blaze 3L Shell Jacket" at bounding box center [641, 287] width 272 height 301
